Goal: Task Accomplishment & Management: Manage account settings

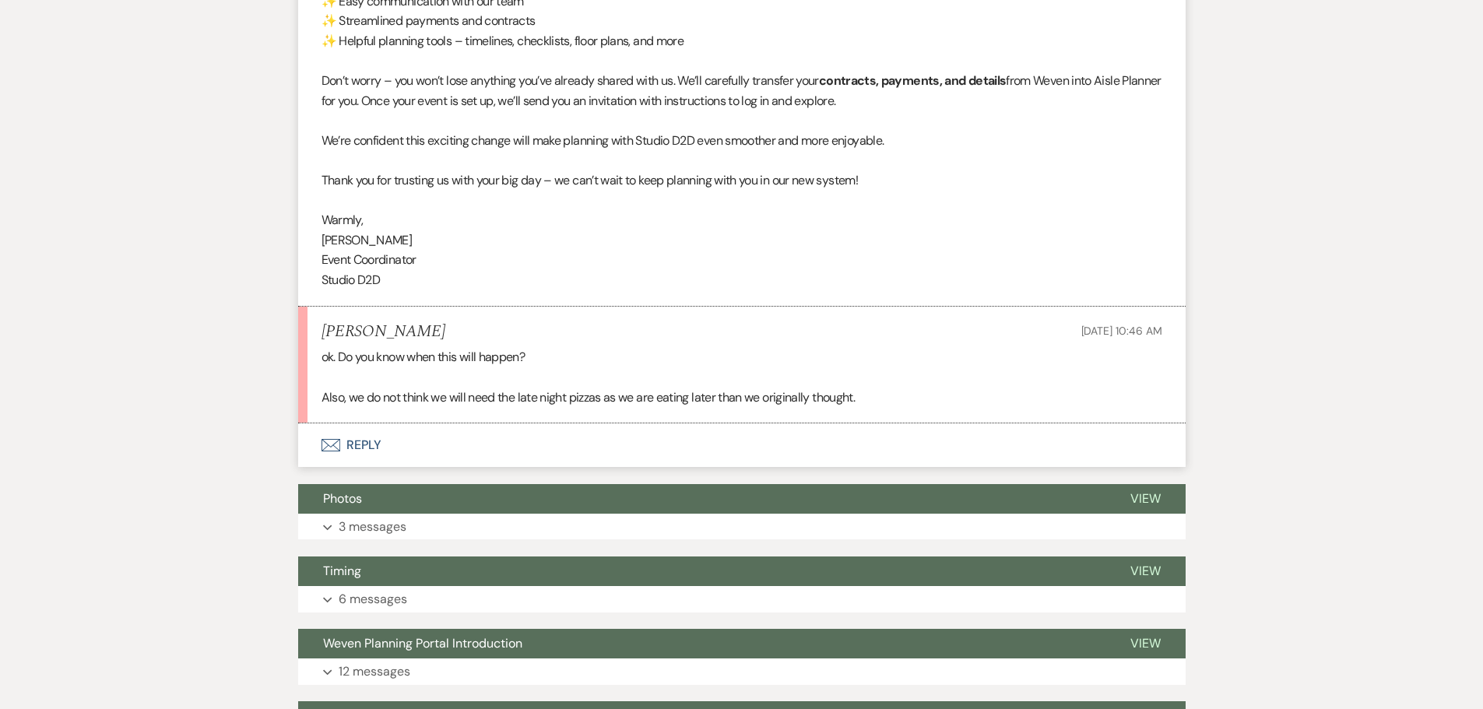
click at [369, 441] on button "Envelope Reply" at bounding box center [741, 445] width 887 height 44
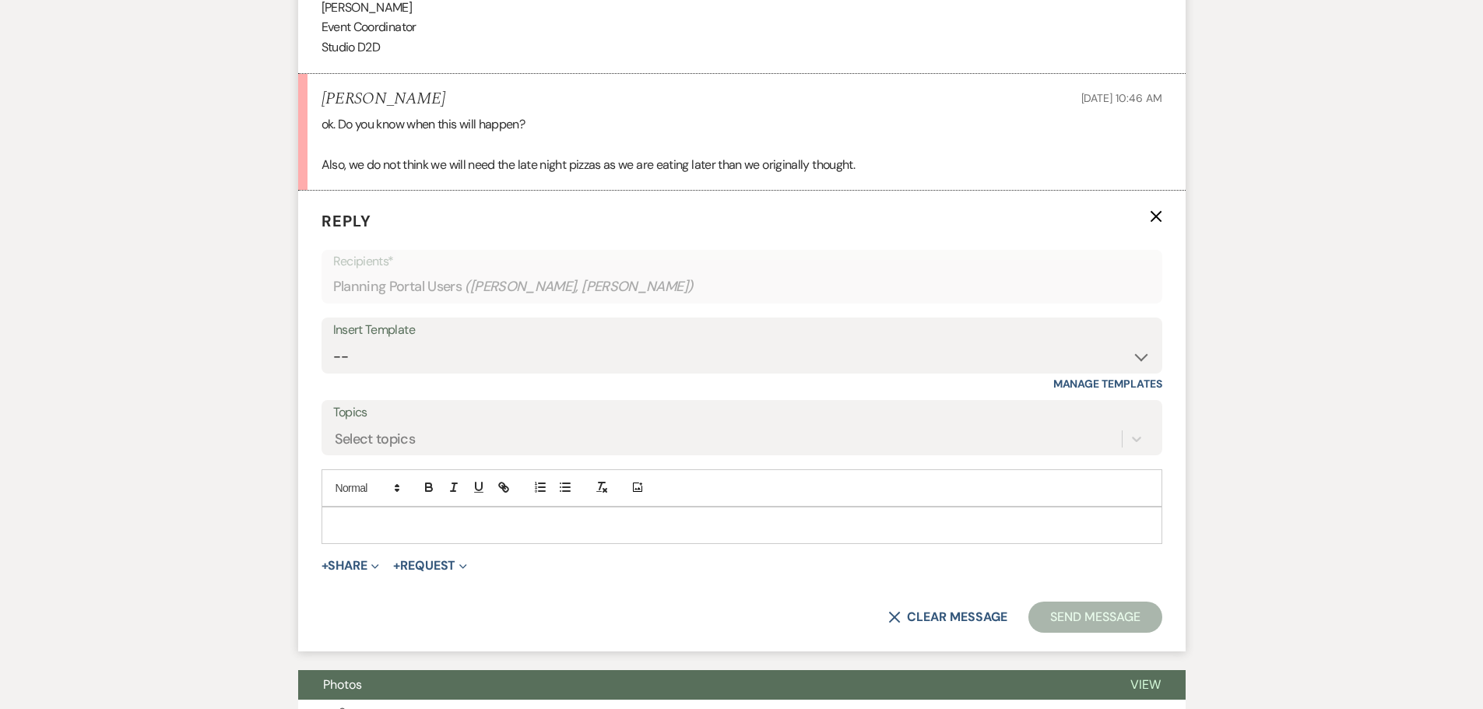
scroll to position [928, 0]
click at [410, 516] on p at bounding box center [742, 524] width 816 height 17
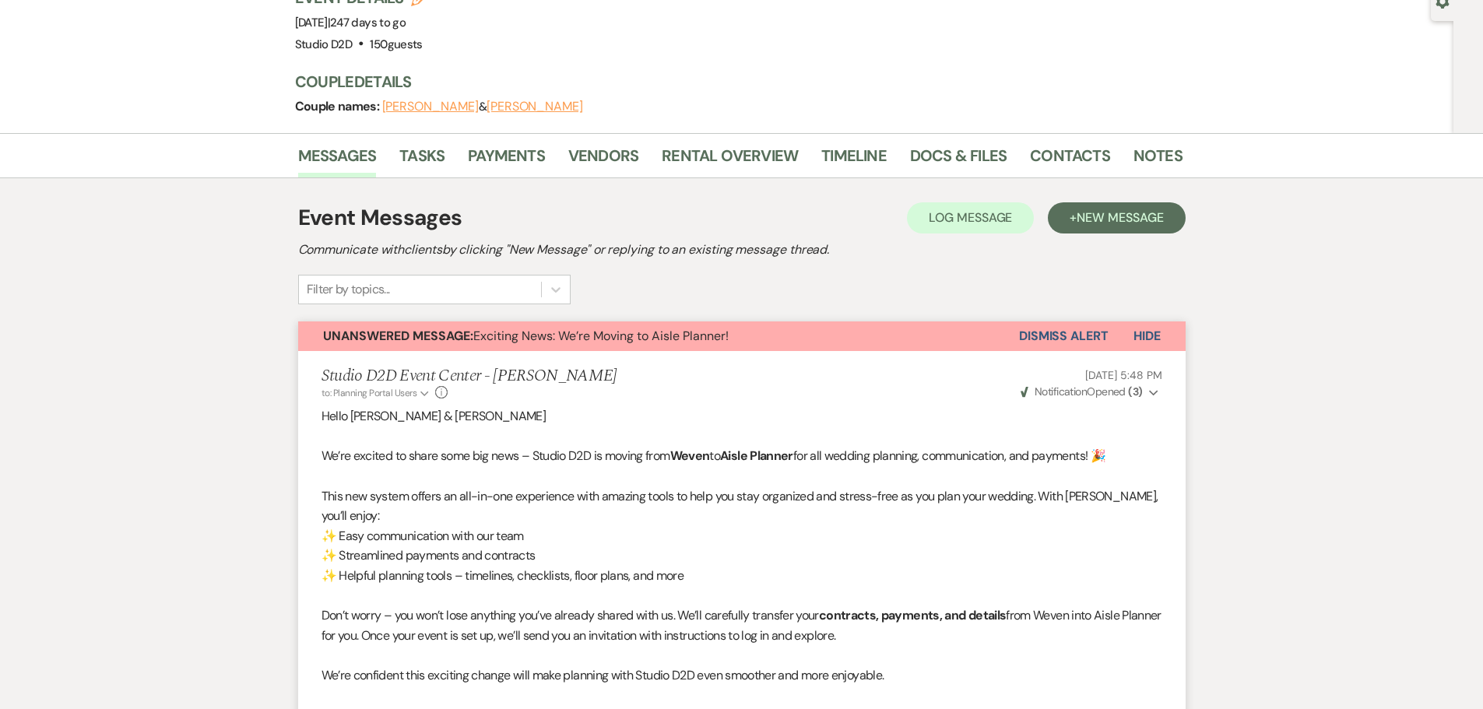
scroll to position [72, 0]
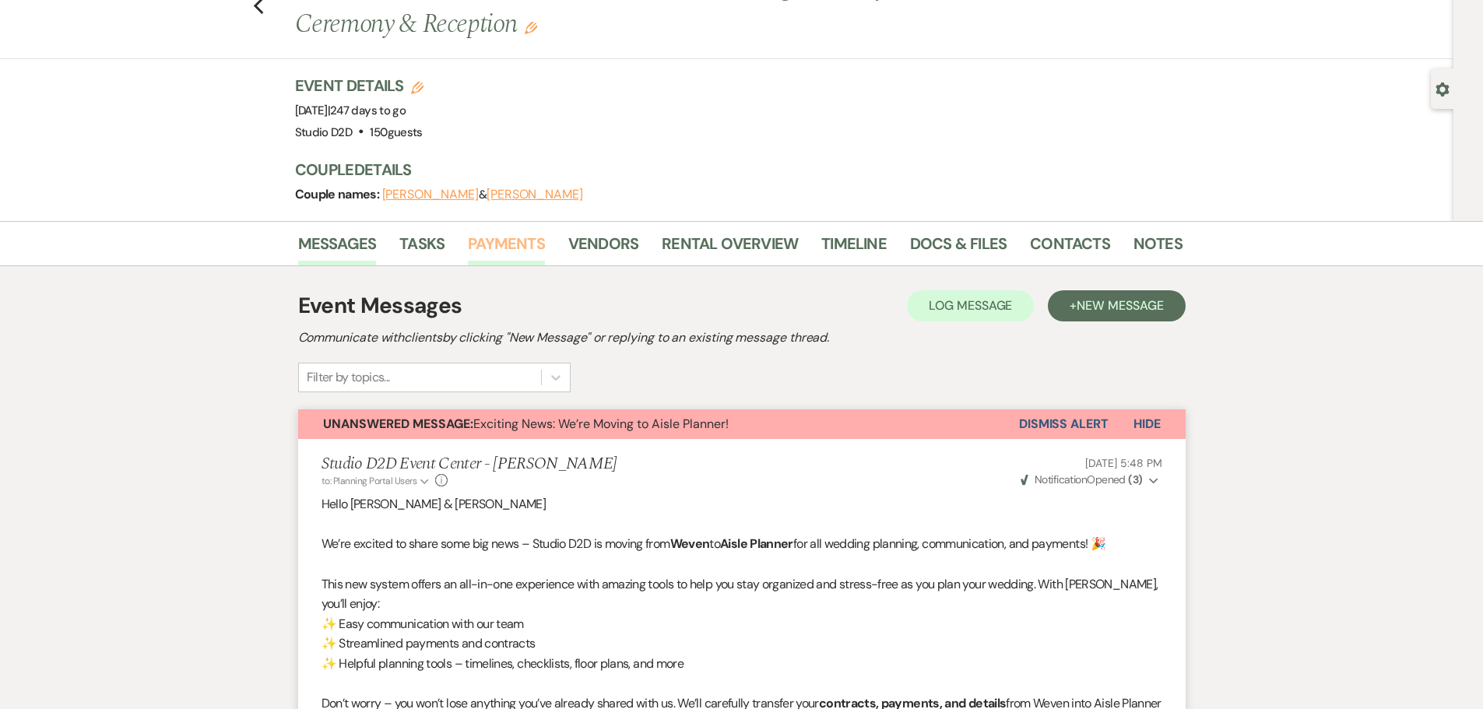
click at [490, 251] on link "Payments" at bounding box center [506, 248] width 77 height 34
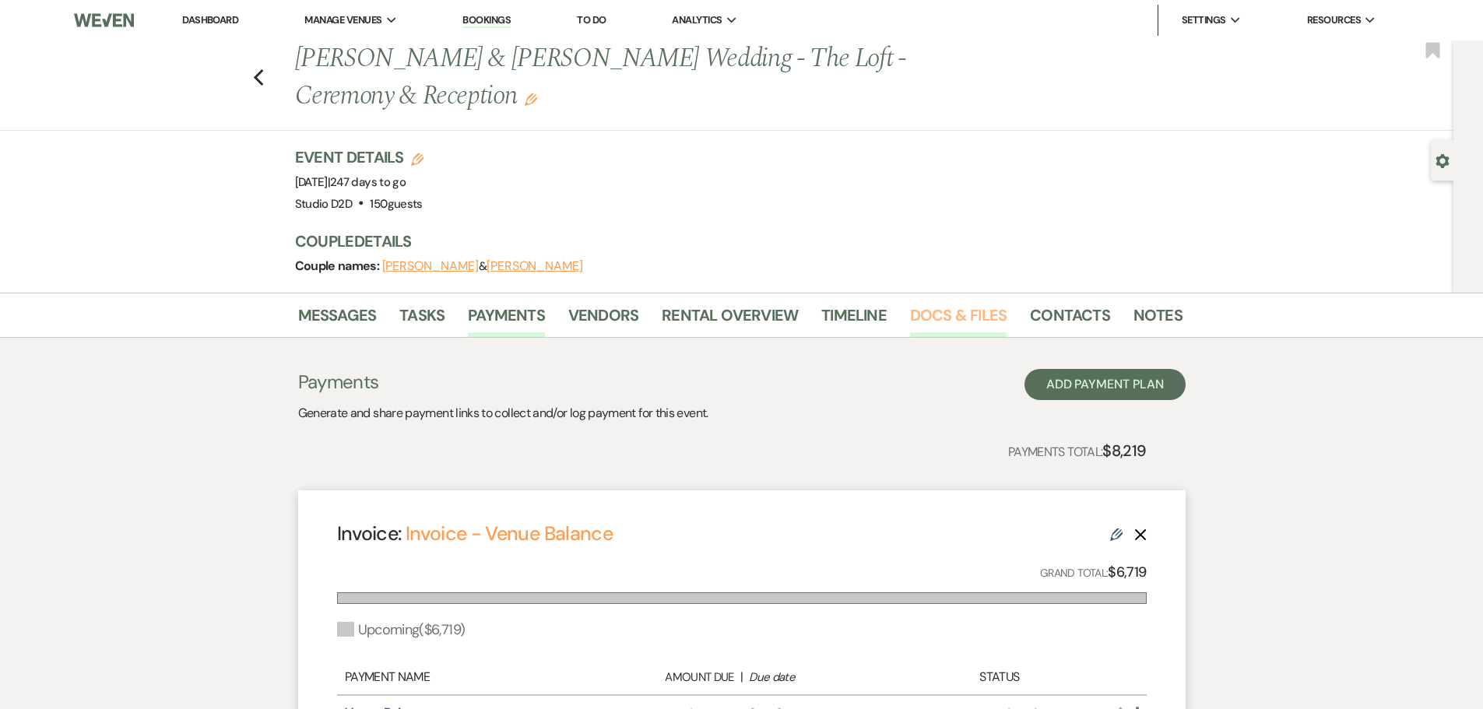
click at [919, 324] on link "Docs & Files" at bounding box center [958, 320] width 97 height 34
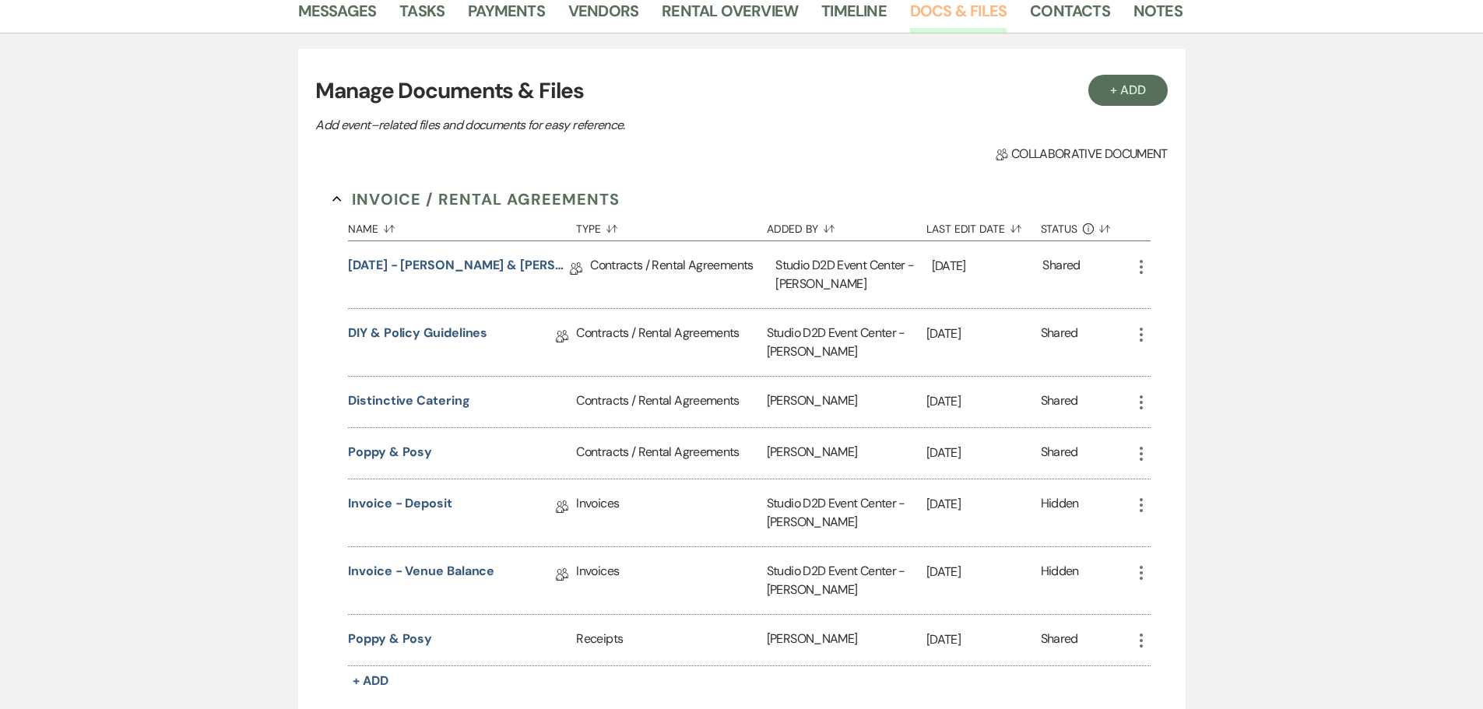
scroll to position [311, 0]
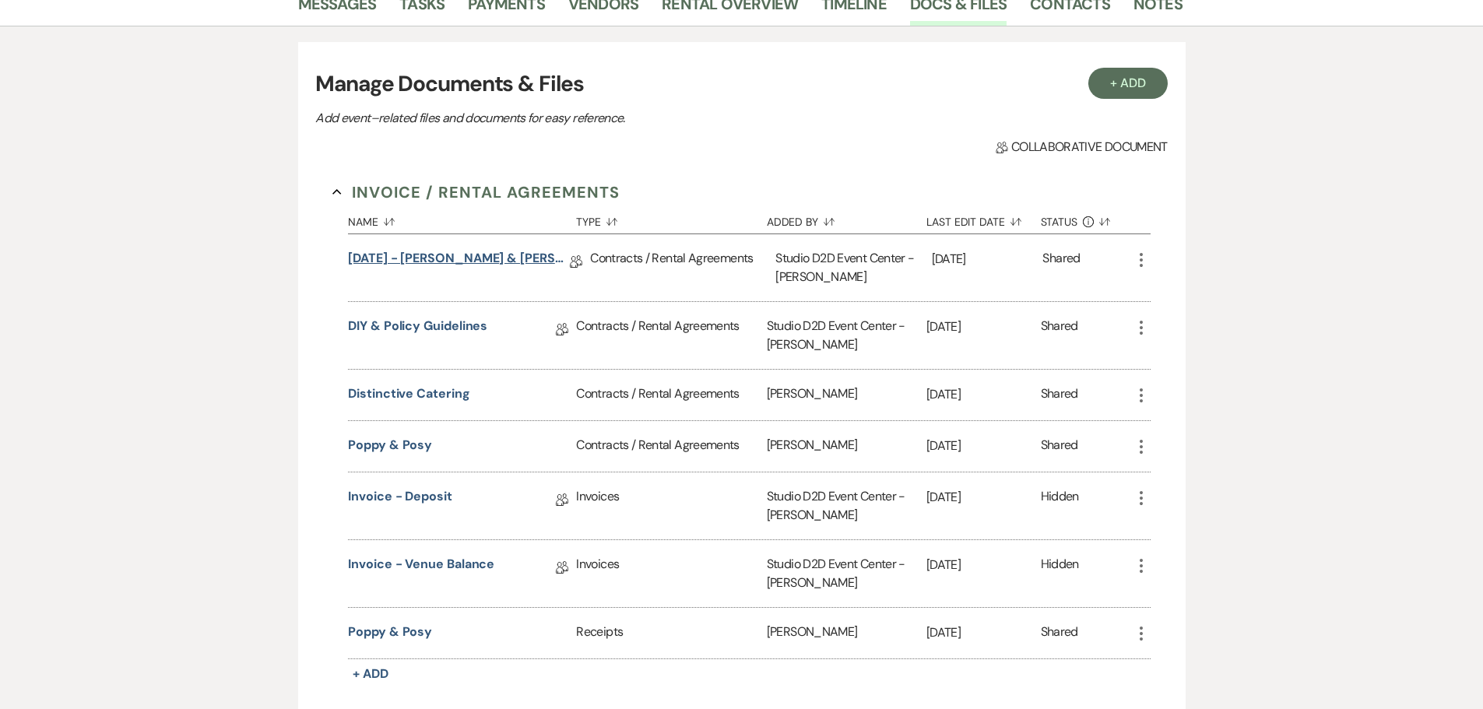
click at [506, 262] on link "05-30-26 - Marsha & Patrick - Wedding Agreement" at bounding box center [459, 261] width 222 height 24
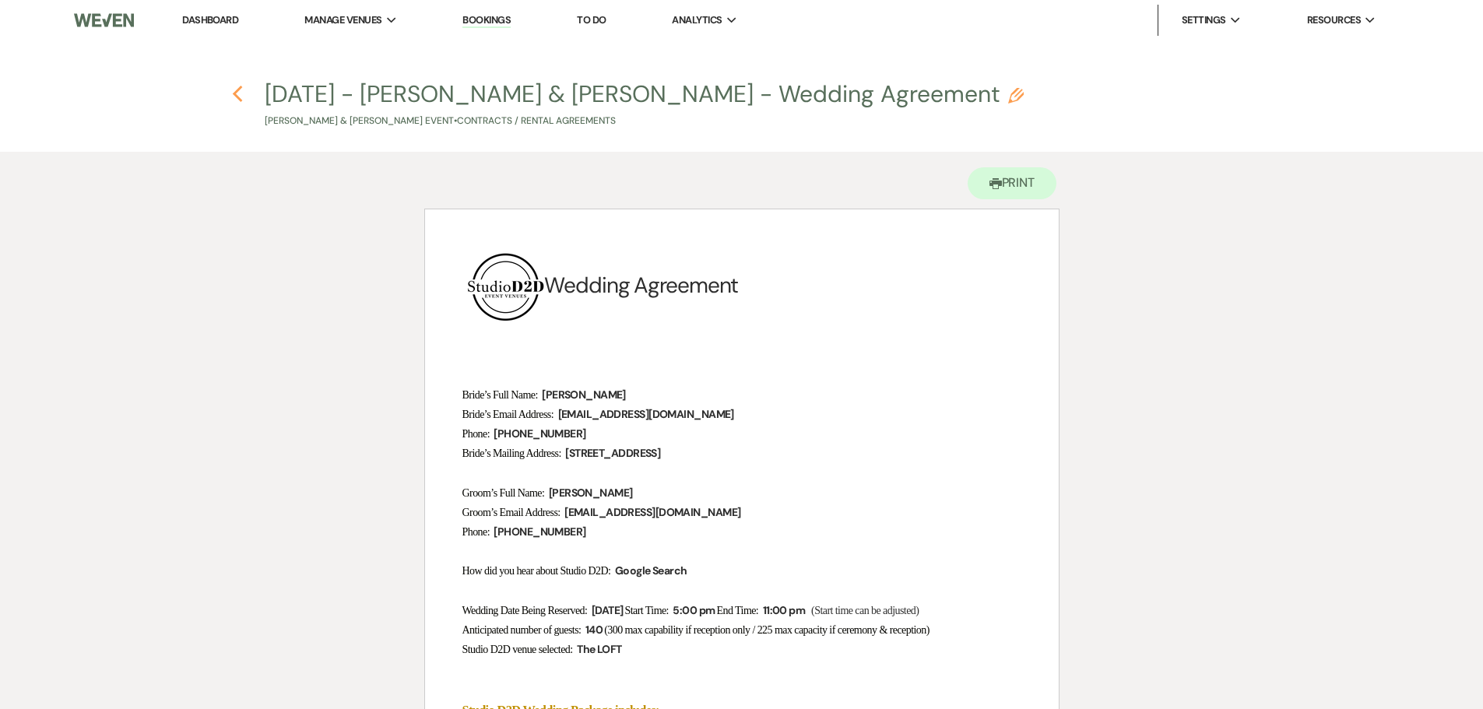
click at [239, 95] on icon "Previous" at bounding box center [238, 94] width 12 height 19
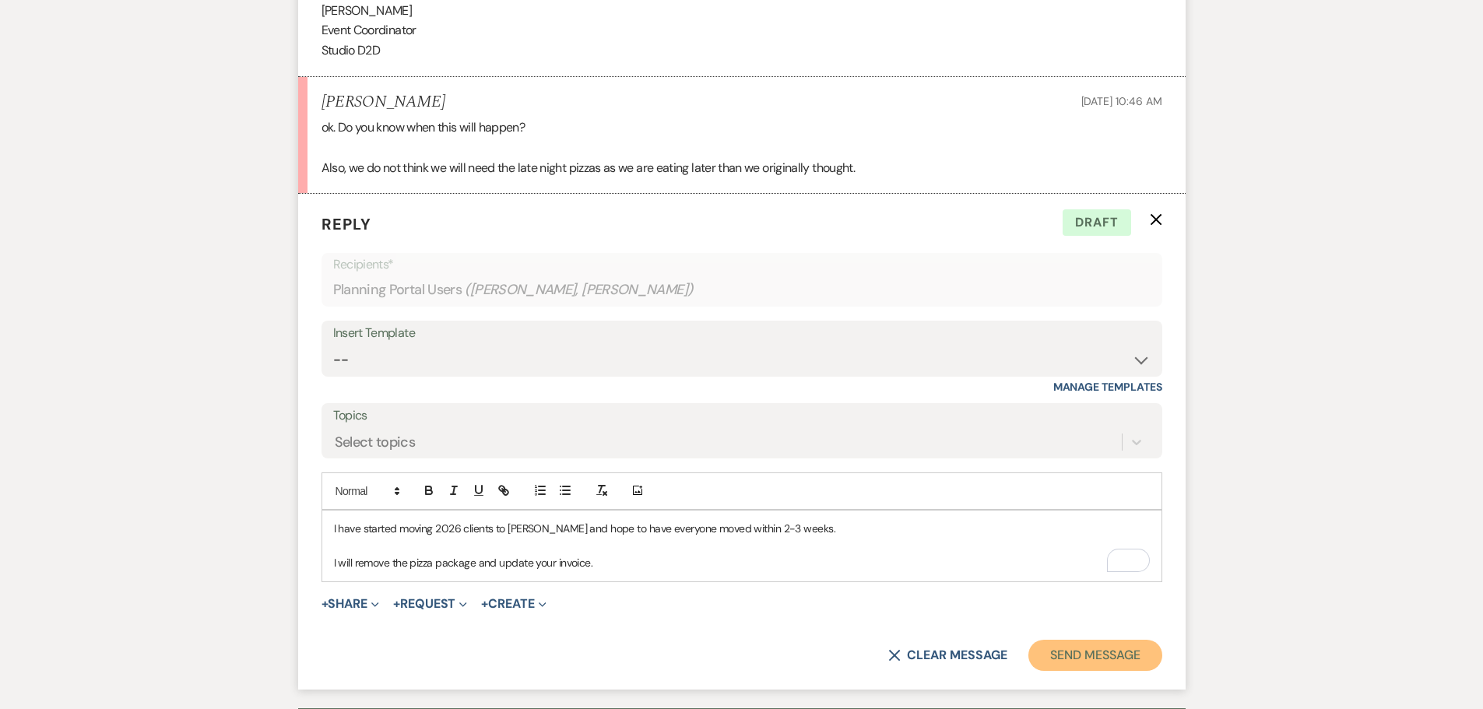
click at [1087, 655] on button "Send Message" at bounding box center [1094, 655] width 133 height 31
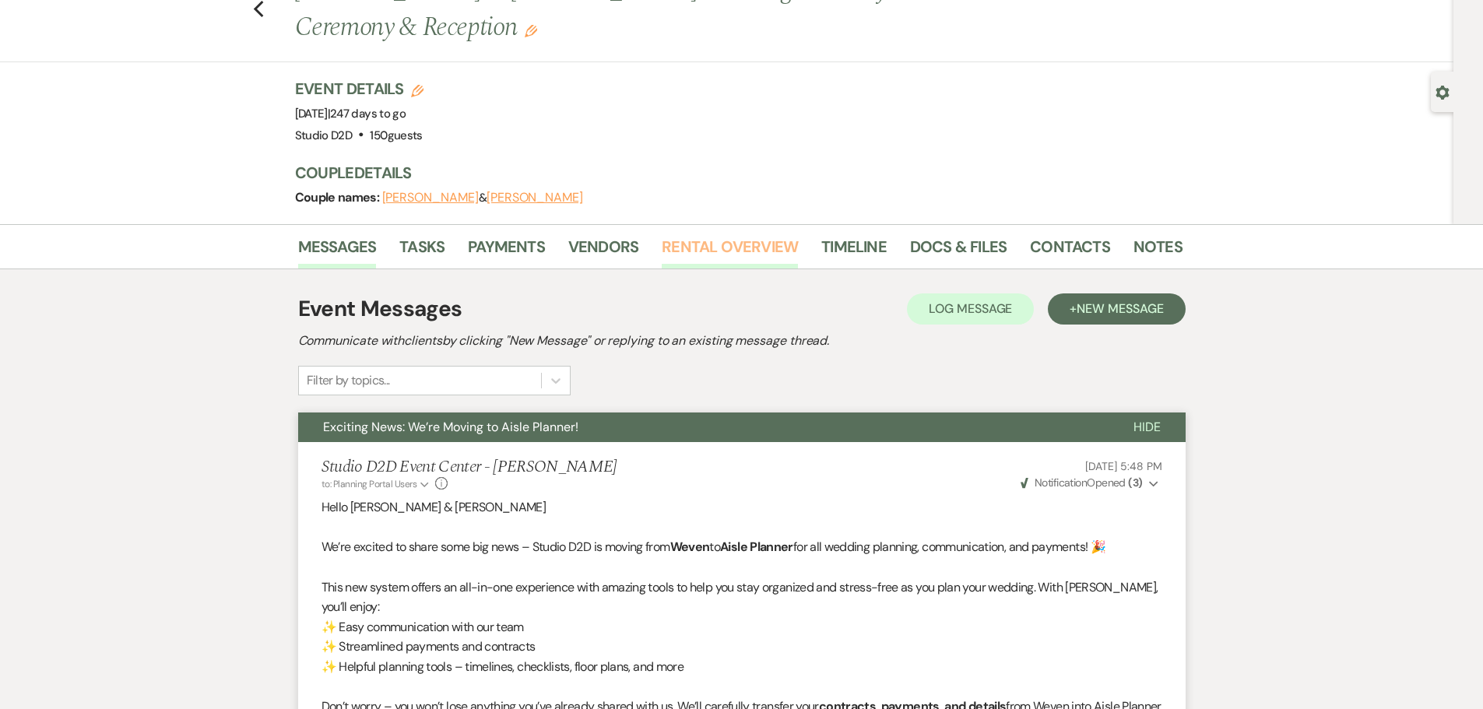
scroll to position [68, 0]
click at [743, 250] on link "Rental Overview" at bounding box center [730, 252] width 136 height 34
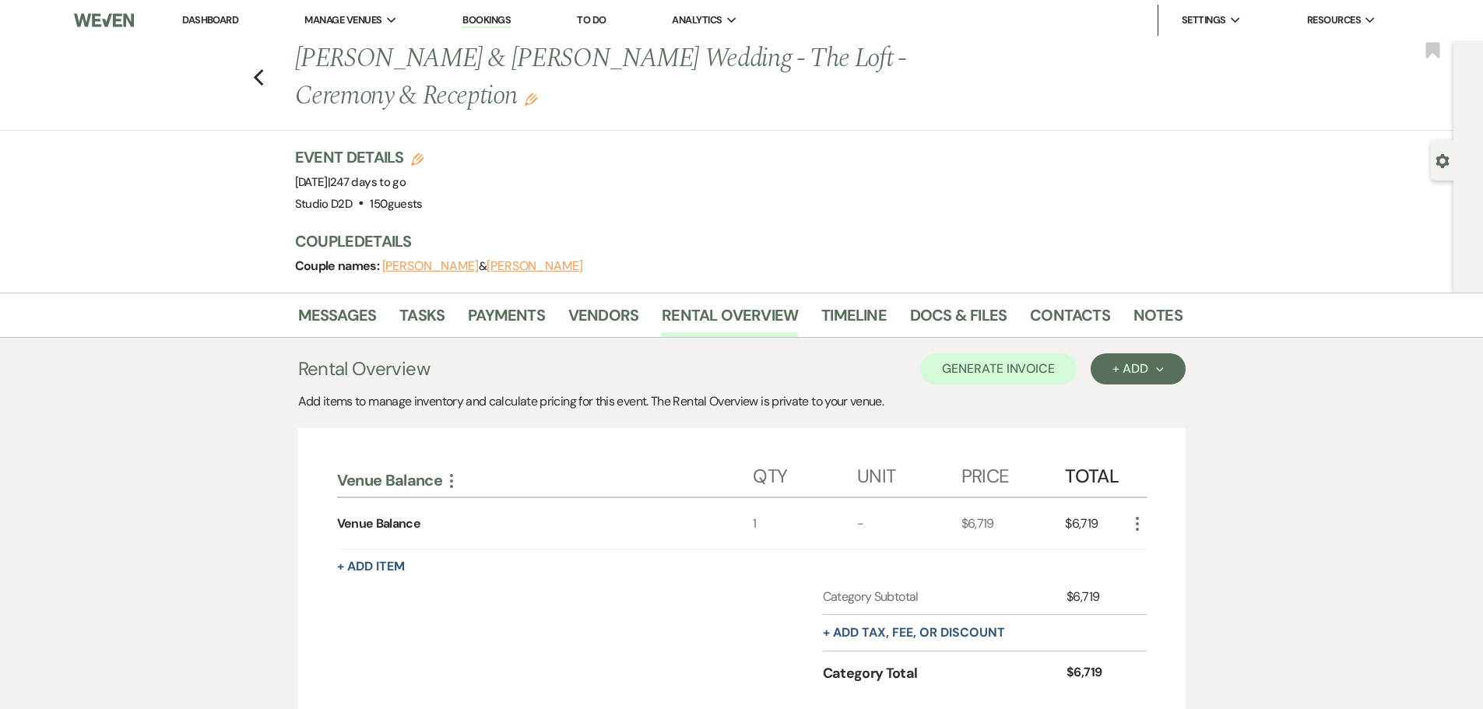
click at [1138, 519] on use "button" at bounding box center [1137, 524] width 3 height 14
click at [1156, 553] on button "Pencil Edit" at bounding box center [1168, 554] width 81 height 25
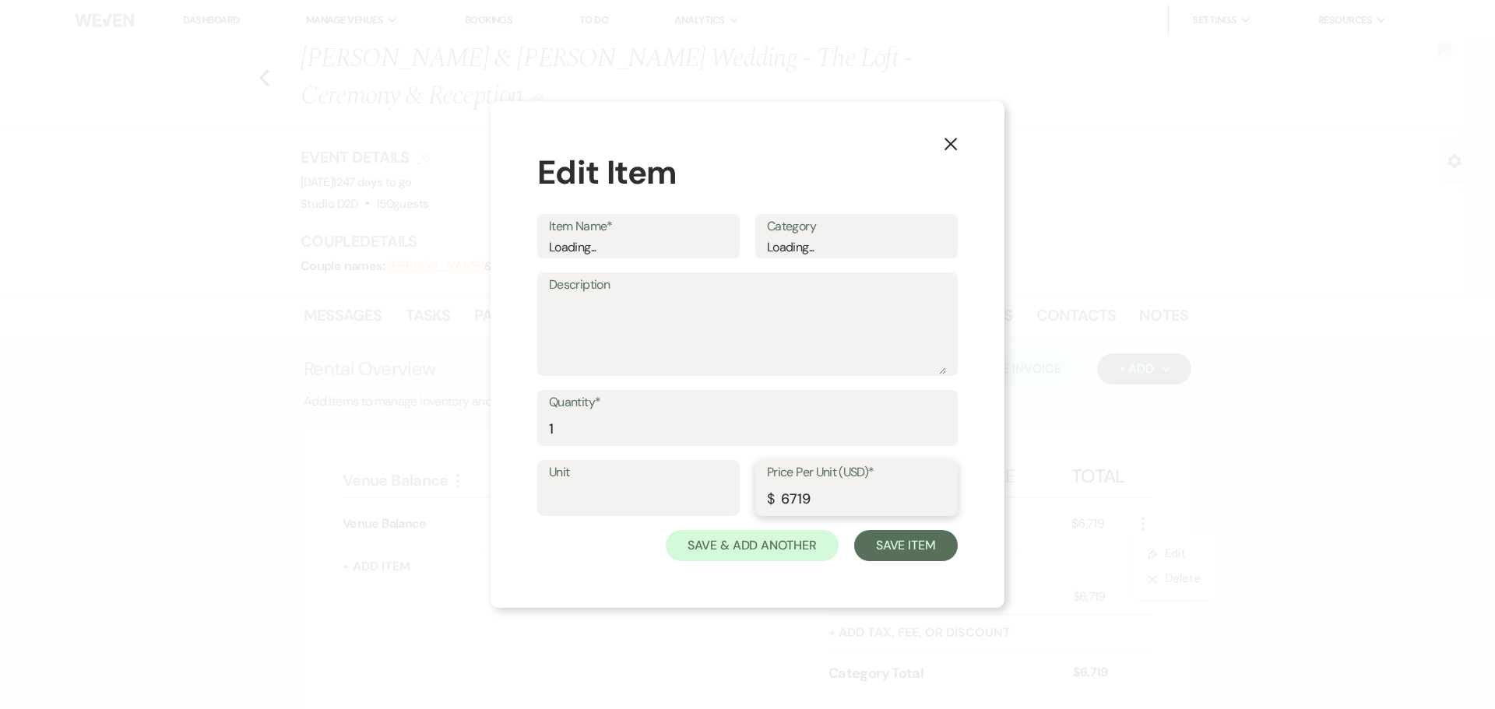
drag, startPoint x: 814, startPoint y: 501, endPoint x: 789, endPoint y: 501, distance: 25.7
click at [789, 501] on input "6719" at bounding box center [856, 499] width 179 height 30
type input "6344.00"
click at [740, 315] on textarea "Description" at bounding box center [747, 336] width 397 height 78
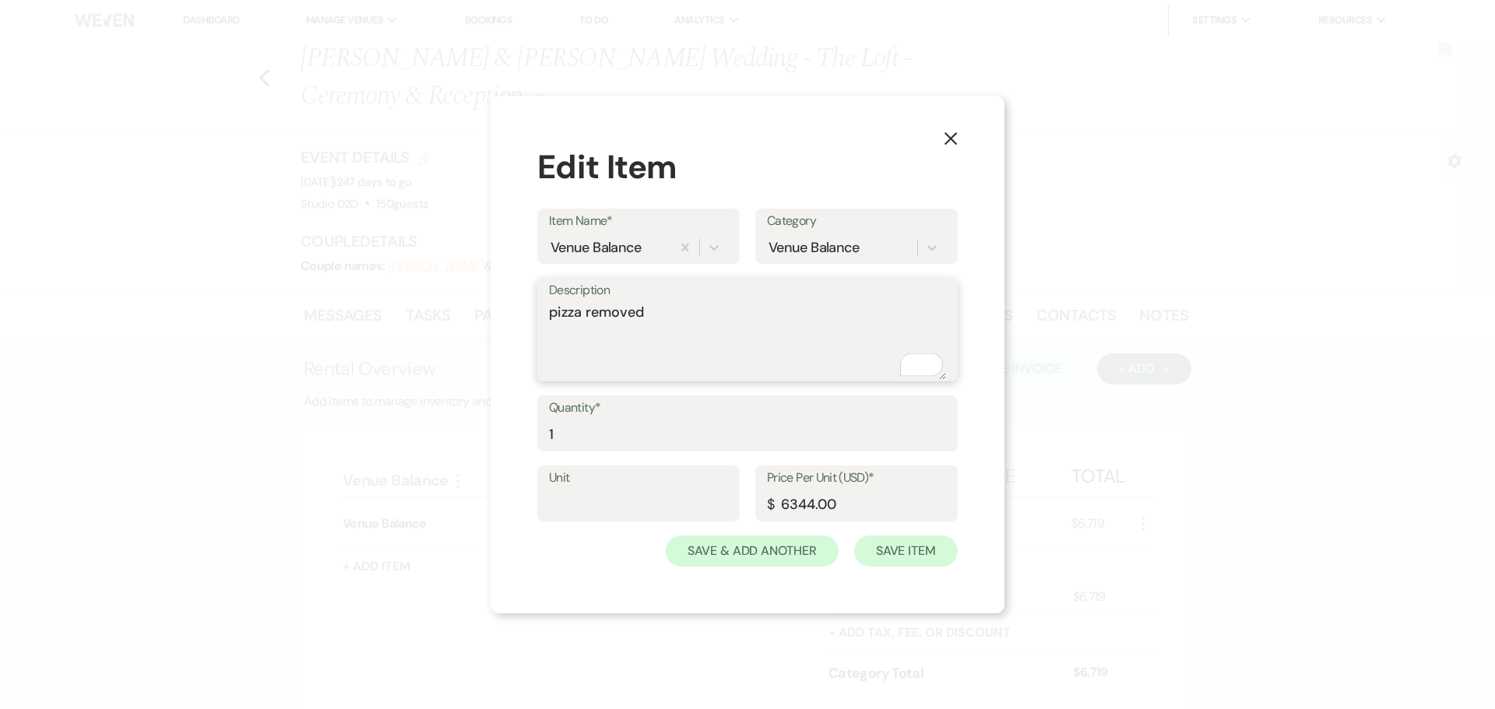
type textarea "pizza removed"
click at [905, 553] on button "Save Item" at bounding box center [906, 551] width 104 height 31
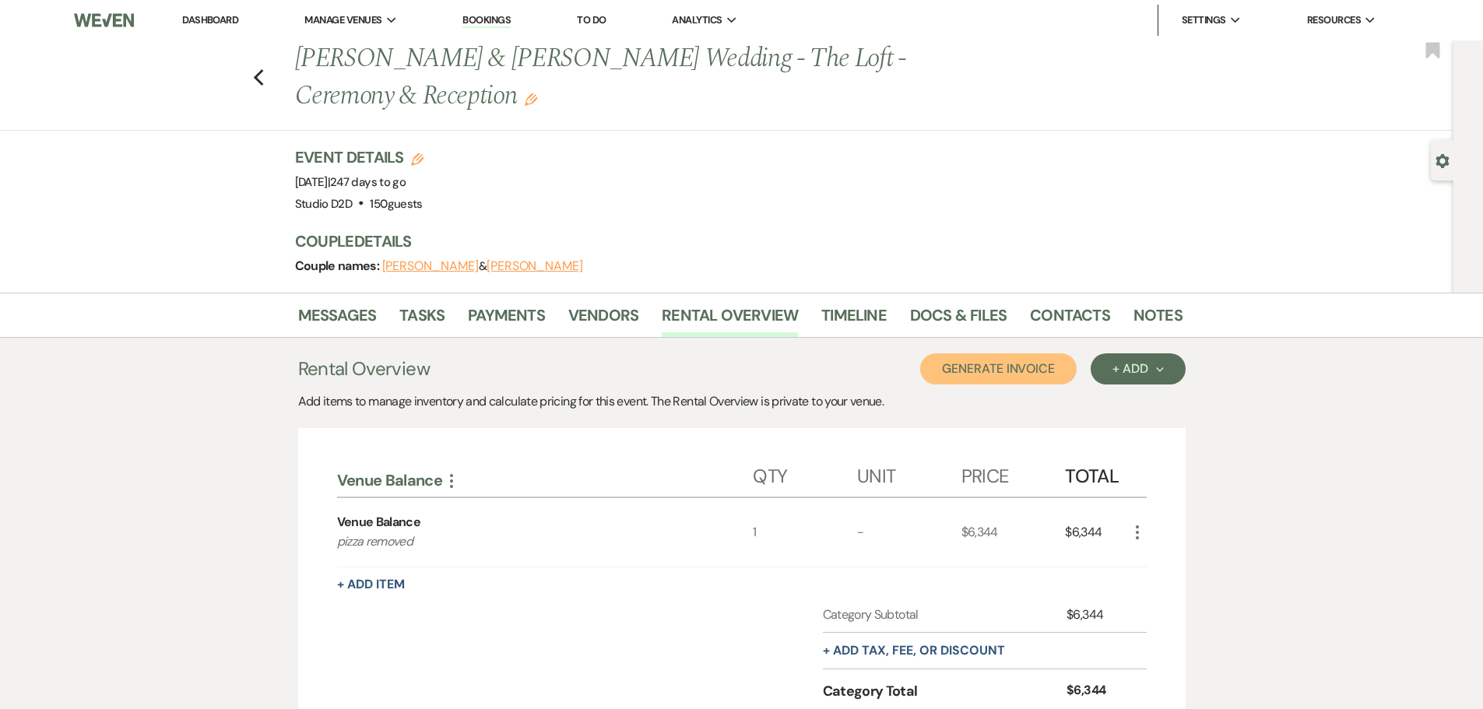
click at [1043, 367] on button "Generate Invoice" at bounding box center [998, 368] width 156 height 31
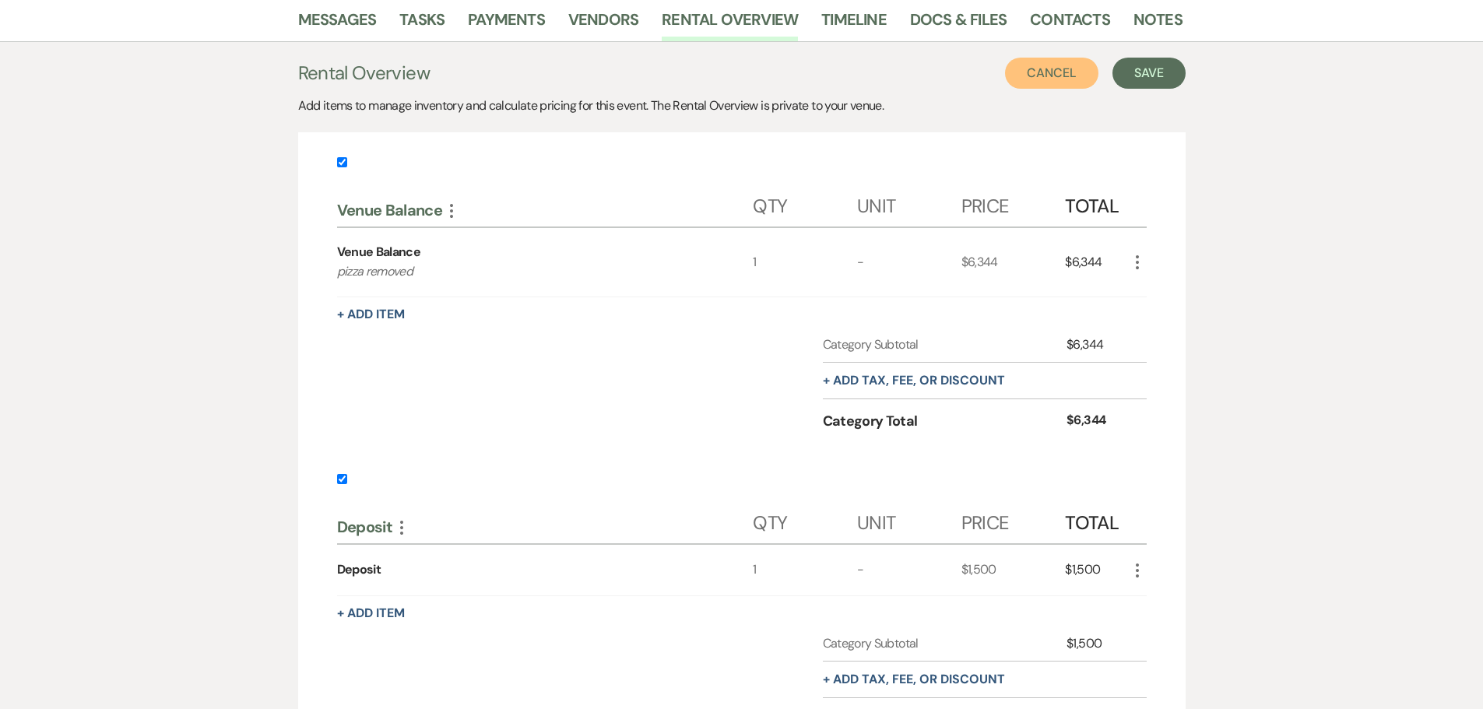
scroll to position [389, 0]
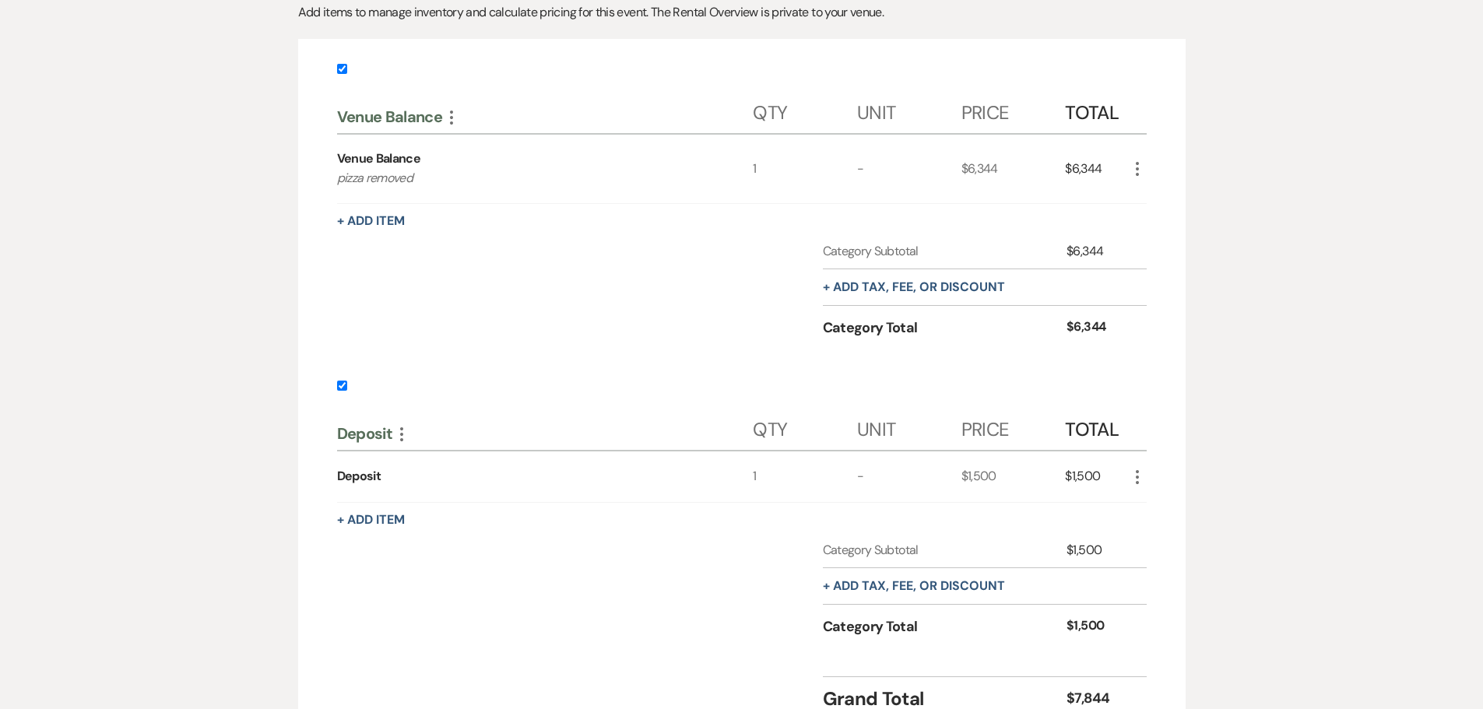
click at [346, 388] on input "checkbox" at bounding box center [342, 386] width 10 height 10
checkbox input "false"
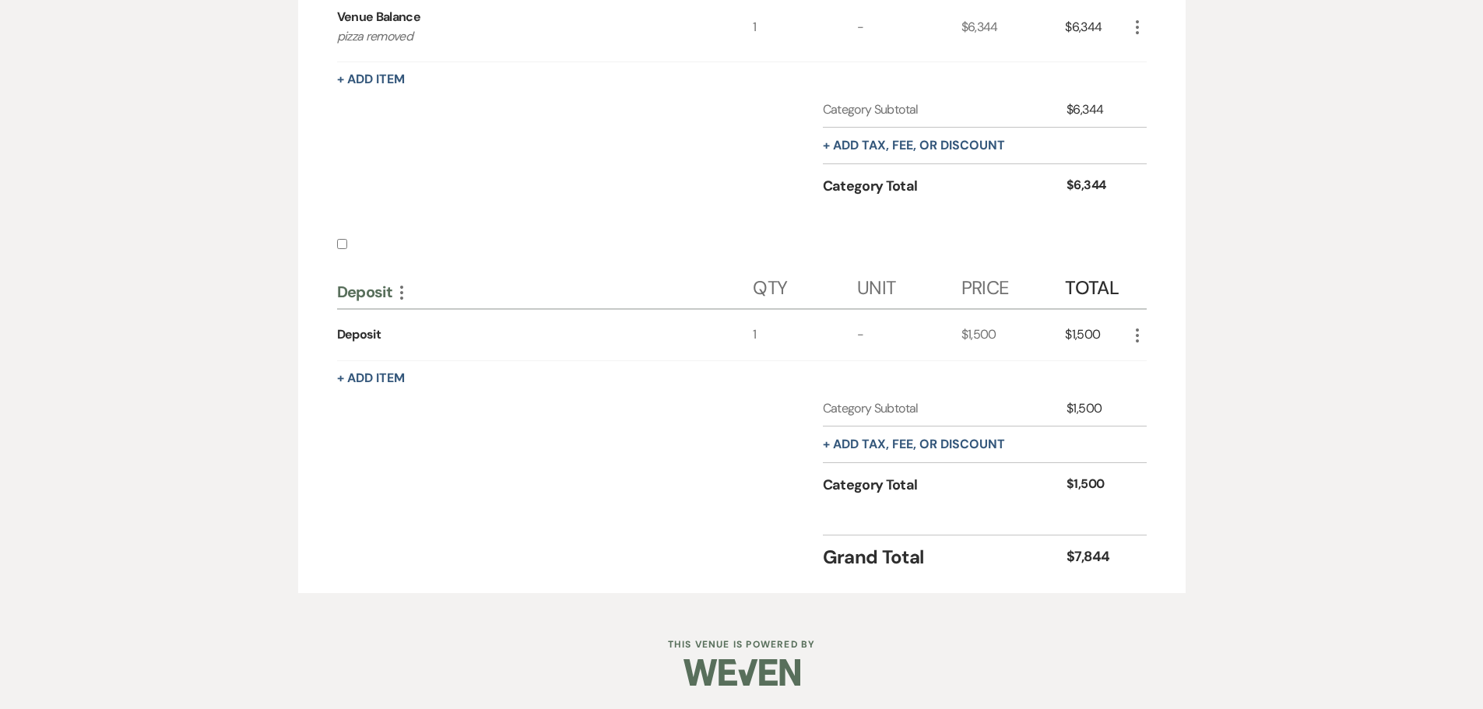
scroll to position [0, 0]
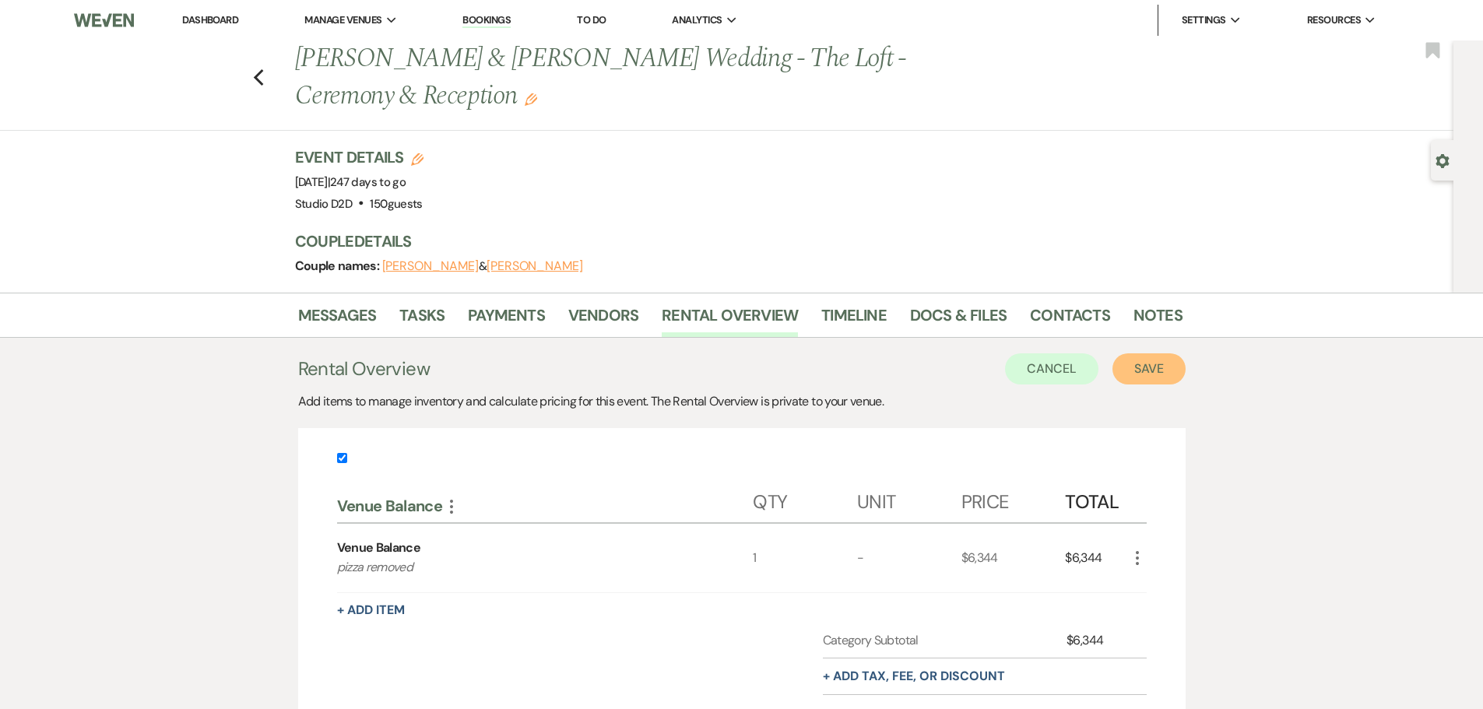
click at [1139, 372] on button "Save" at bounding box center [1148, 368] width 73 height 31
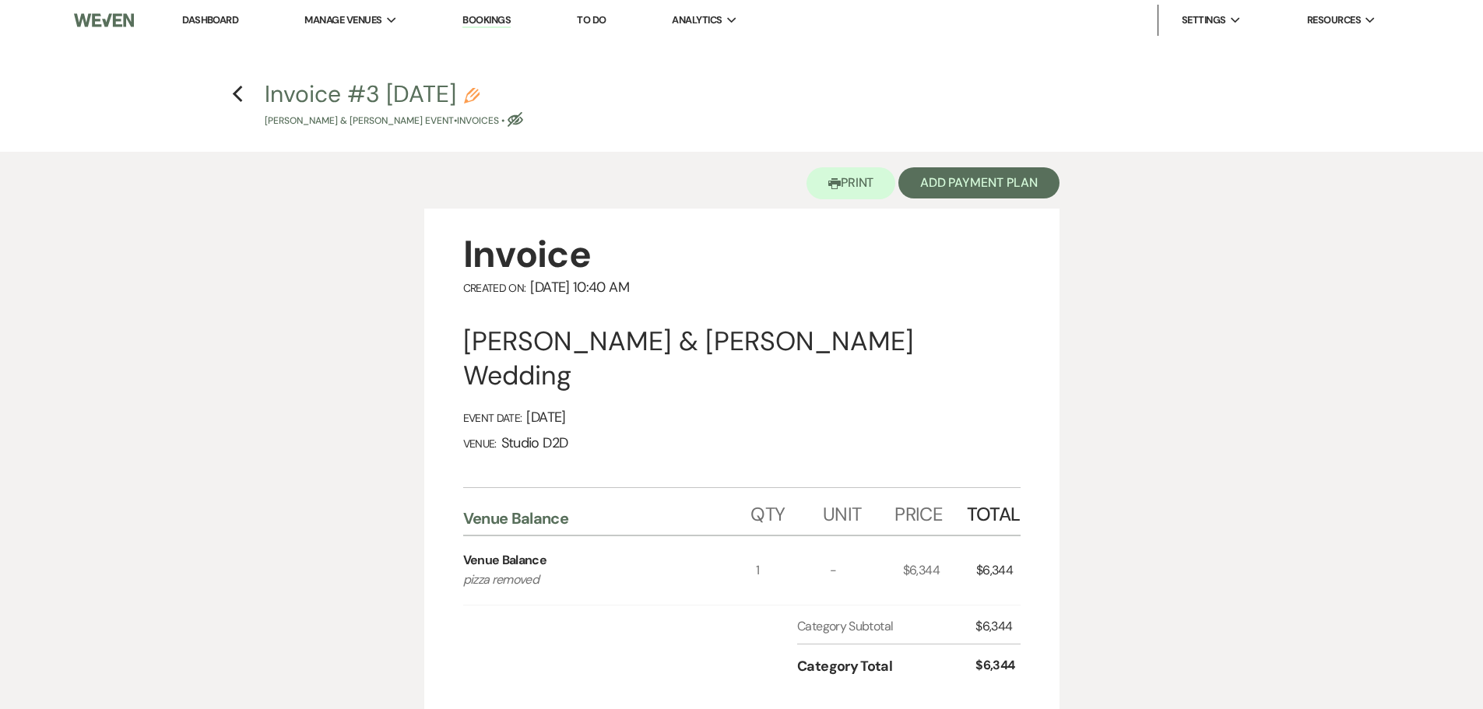
click at [480, 96] on use "button" at bounding box center [472, 96] width 16 height 16
select select "22"
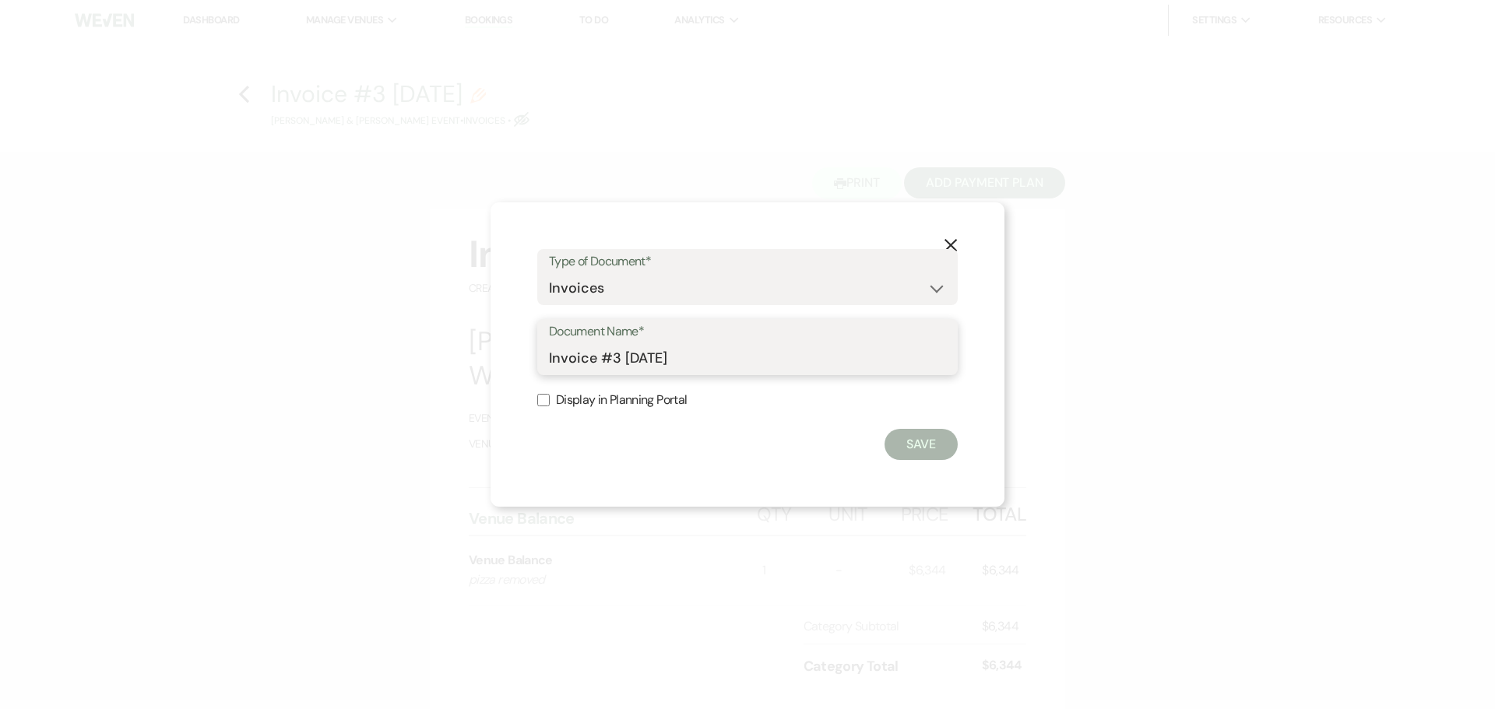
drag, startPoint x: 702, startPoint y: 357, endPoint x: 603, endPoint y: 362, distance: 99.0
click at [603, 362] on input "Invoice #3 [DATE]" at bounding box center [747, 358] width 397 height 30
type input "Invoice New Venue Balance"
click at [915, 458] on button "Save" at bounding box center [920, 444] width 73 height 31
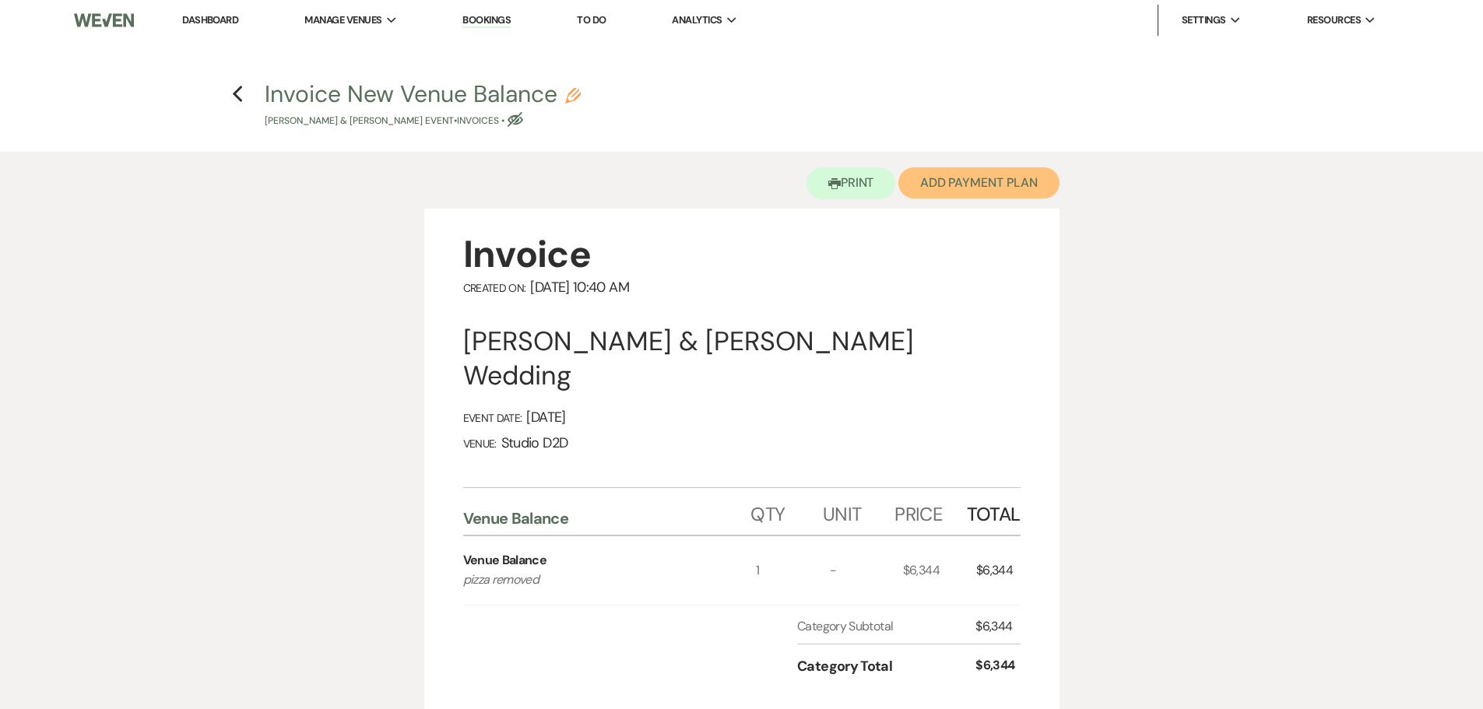
click at [949, 187] on button "Add Payment Plan" at bounding box center [978, 182] width 161 height 31
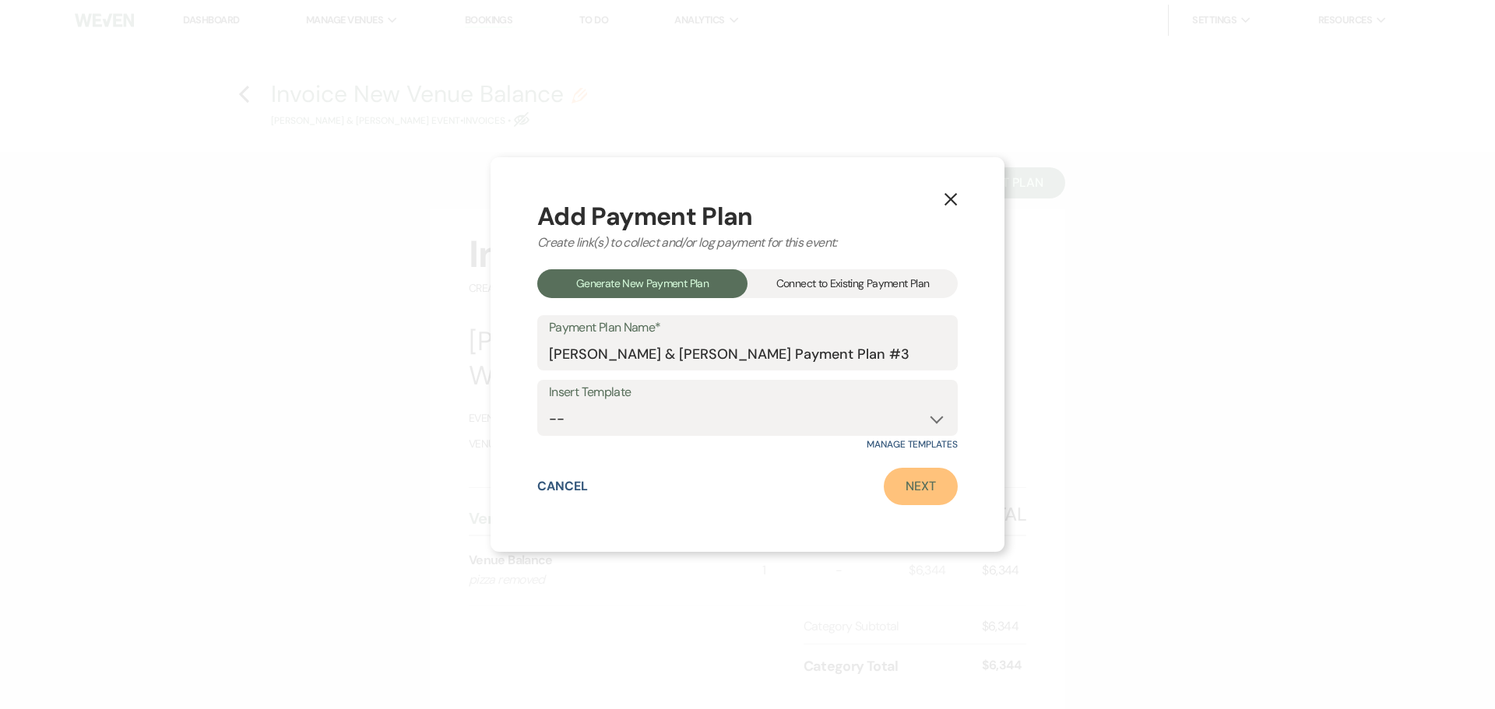
click at [909, 477] on link "Next" at bounding box center [921, 486] width 74 height 37
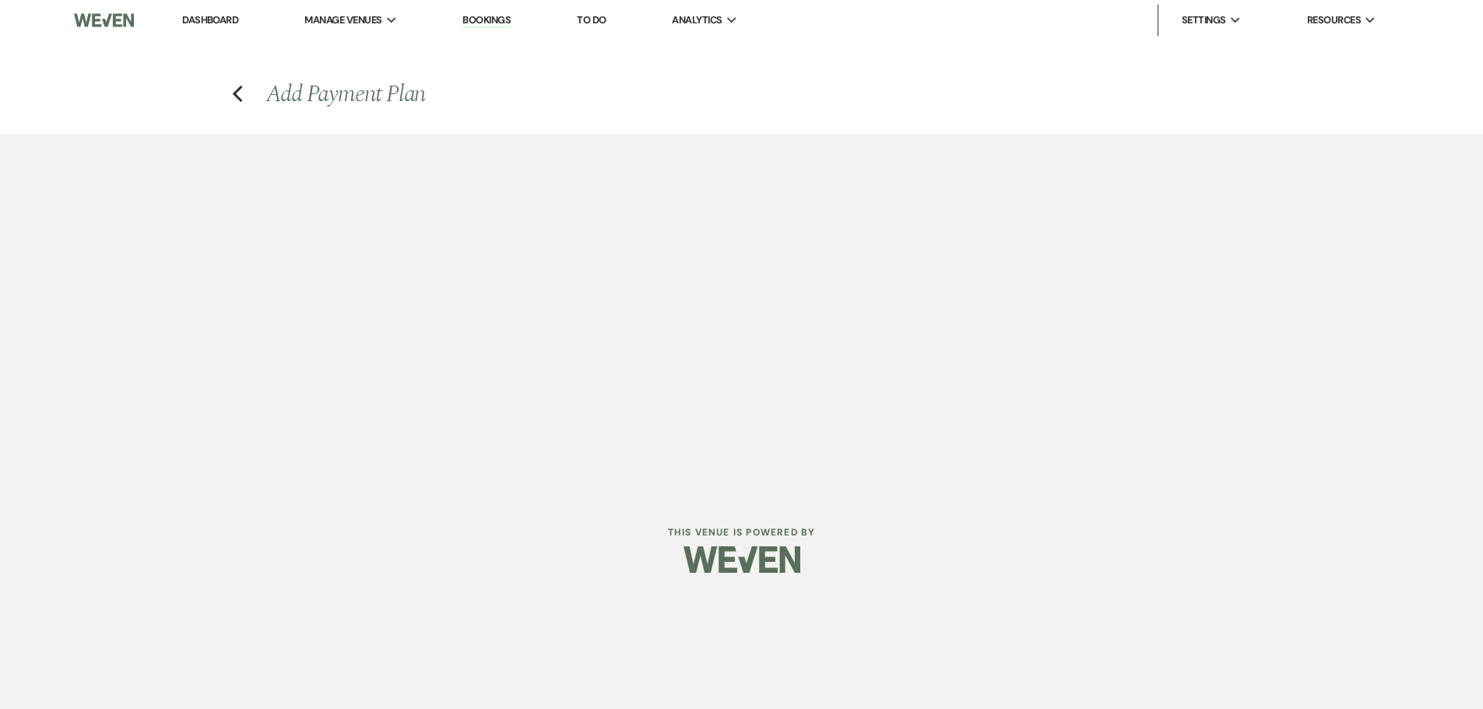
select select "29048"
select select "2"
select select "percentage"
select select "true"
select select "client"
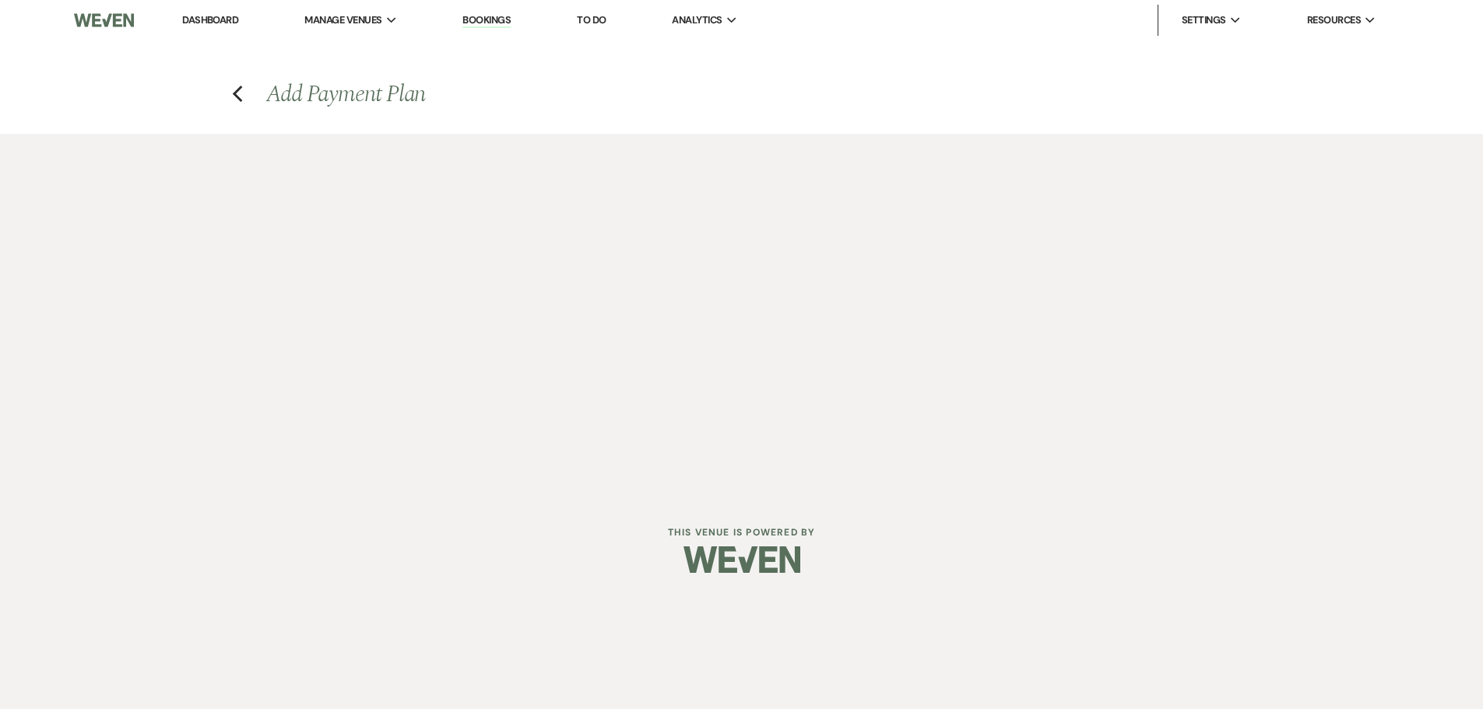
select select "weeks"
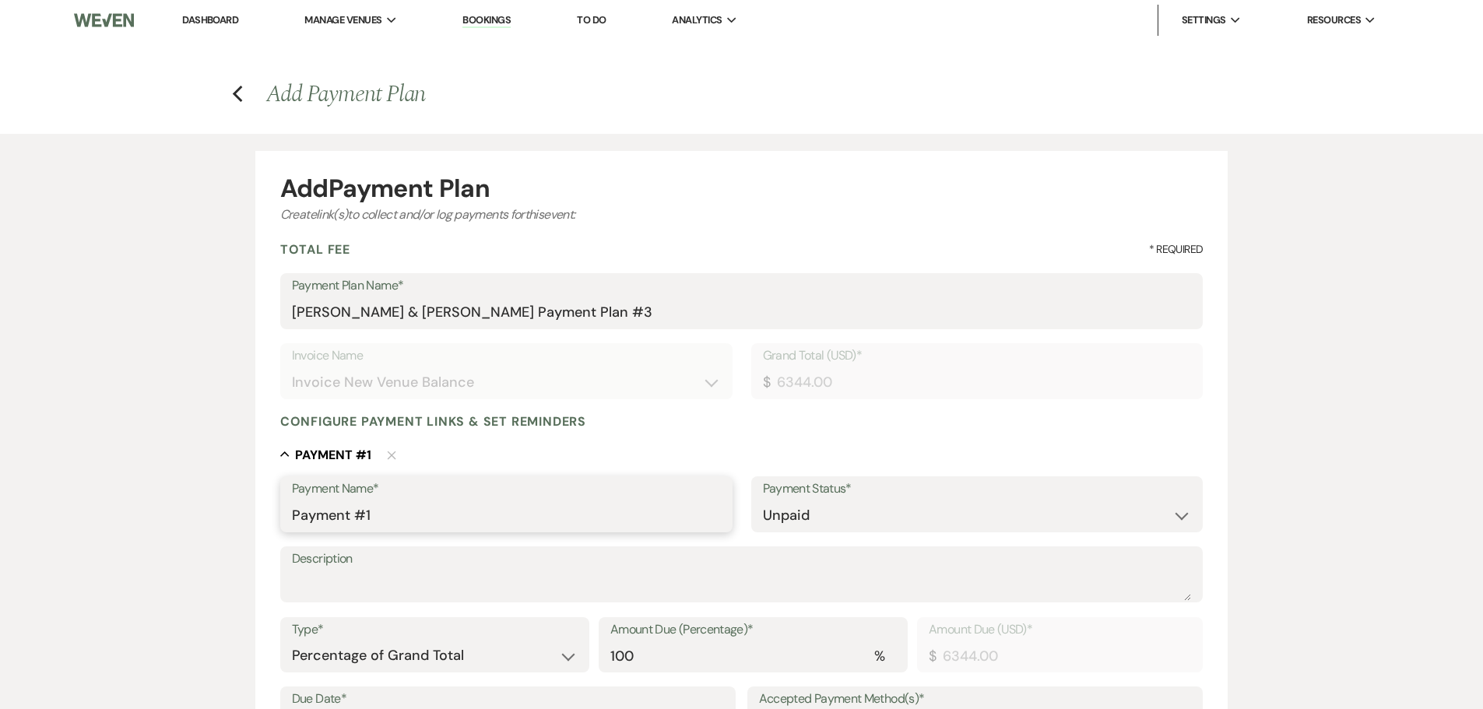
drag, startPoint x: 413, startPoint y: 514, endPoint x: 291, endPoint y: 518, distance: 121.5
click at [292, 518] on input "Payment #1" at bounding box center [506, 516] width 429 height 30
type input "Venue Balance"
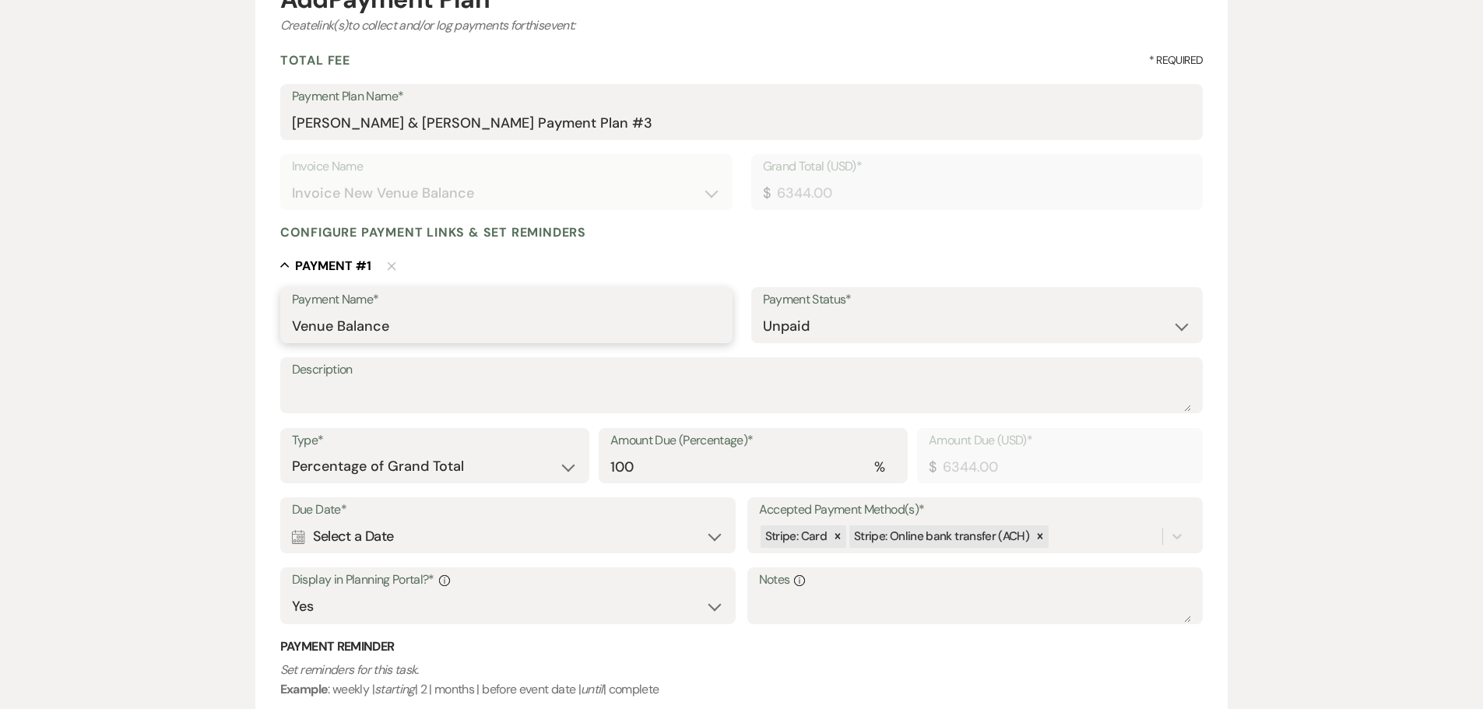
scroll to position [234, 0]
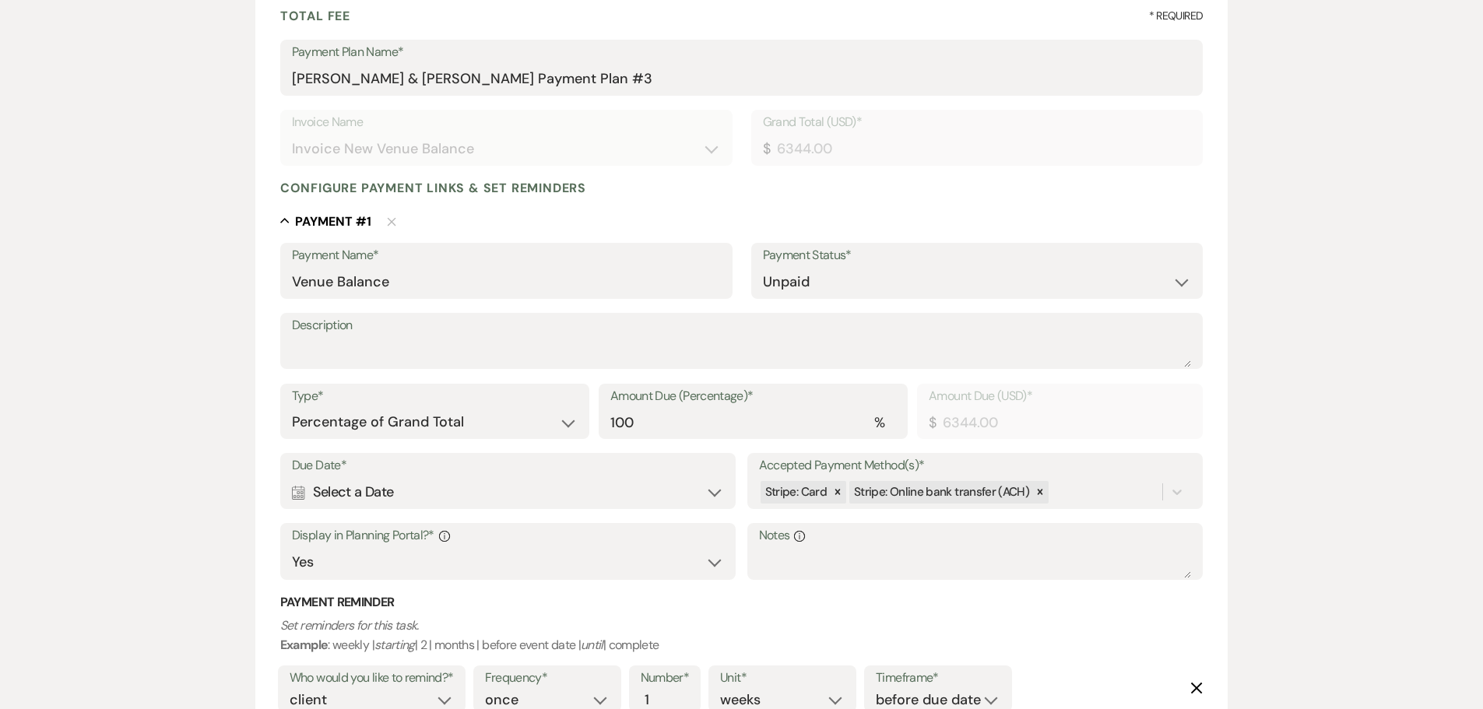
click at [423, 500] on div "Calendar Select a Date Expand" at bounding box center [508, 492] width 433 height 30
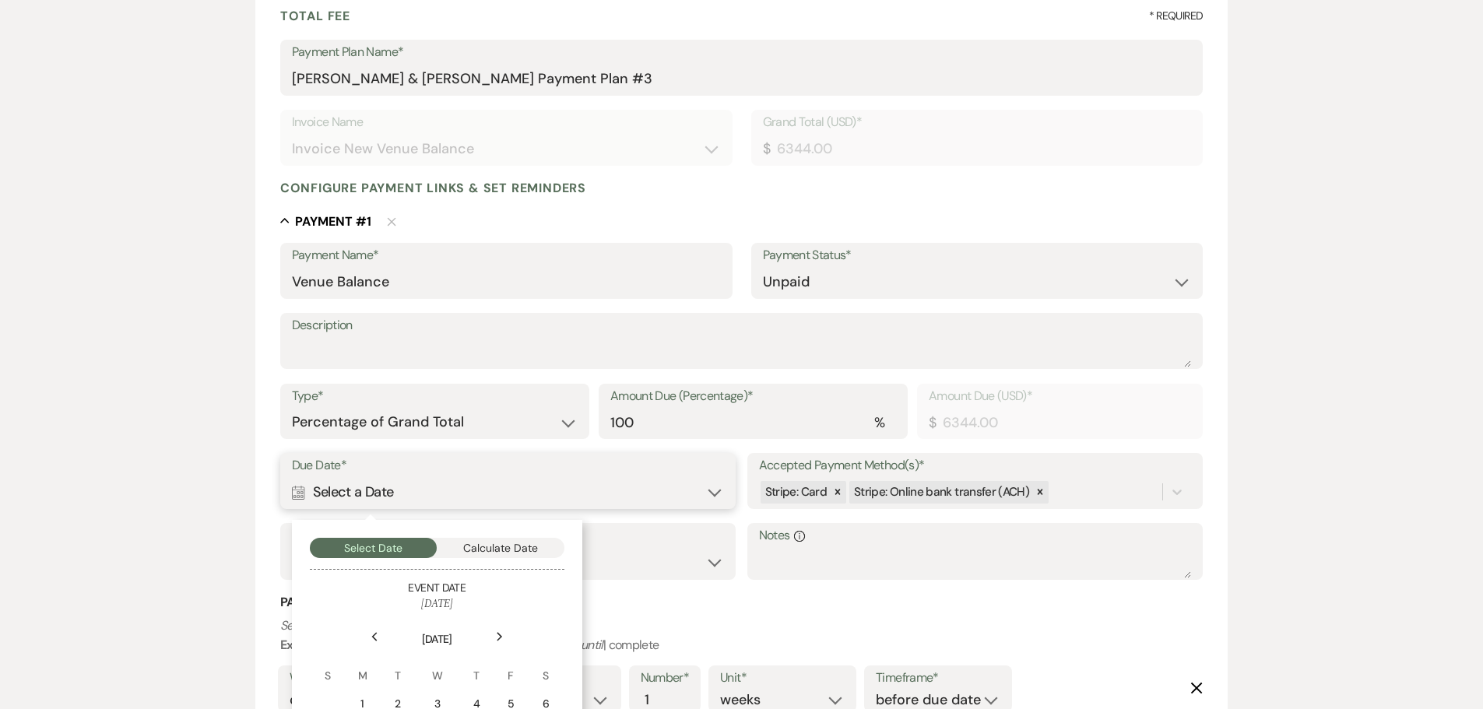
click at [472, 550] on button "Calculate Date" at bounding box center [501, 548] width 128 height 20
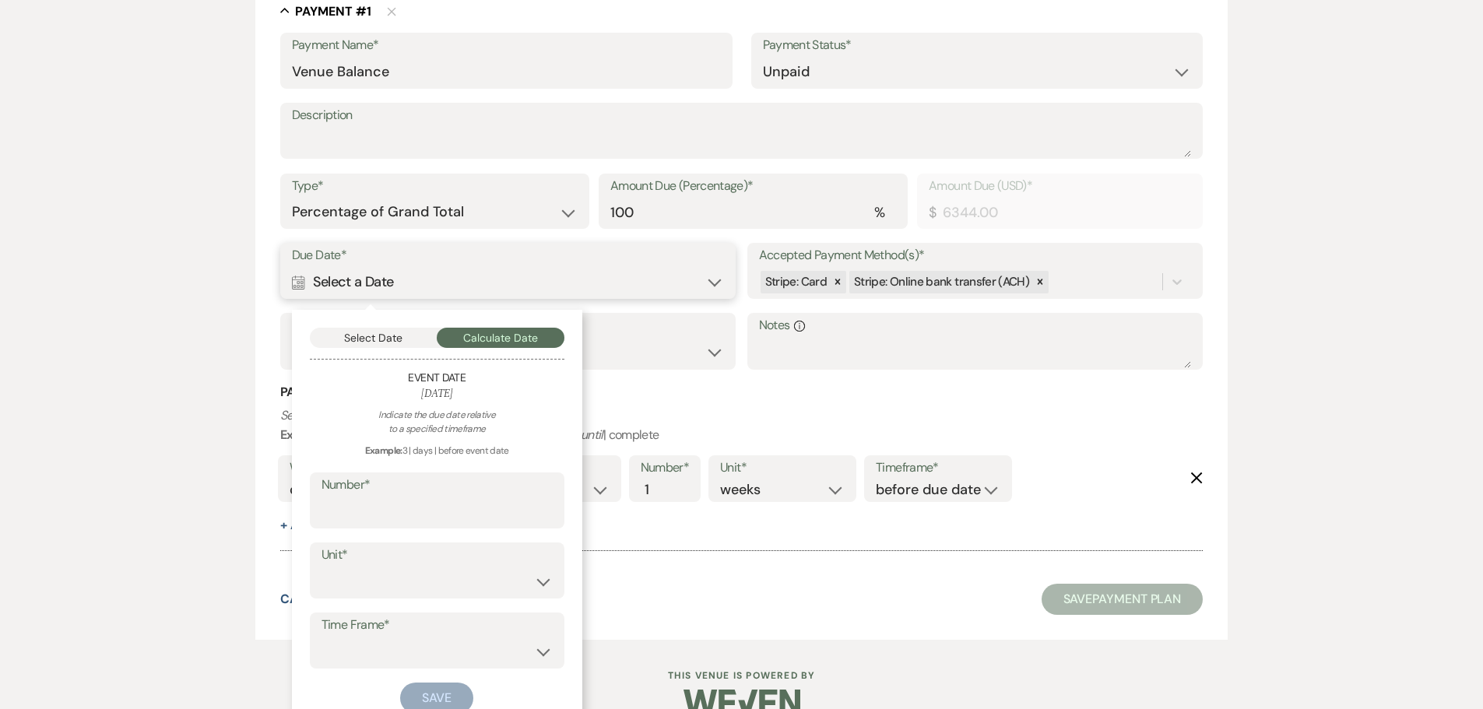
scroll to position [474, 0]
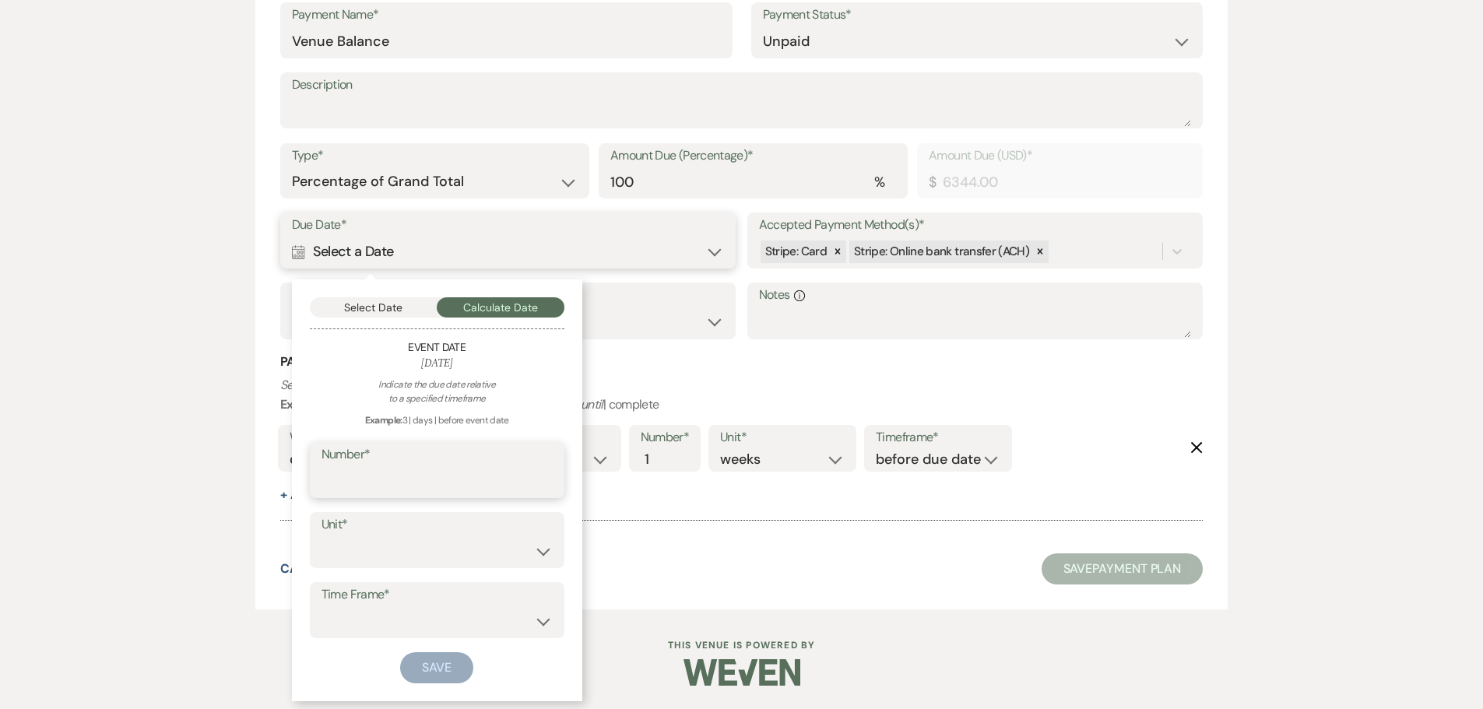
click at [461, 480] on input "Number*" at bounding box center [436, 481] width 231 height 30
type input "30"
click at [444, 562] on select "days weeks months" at bounding box center [436, 551] width 231 height 30
select select "day"
click at [321, 536] on select "days weeks months" at bounding box center [436, 551] width 231 height 30
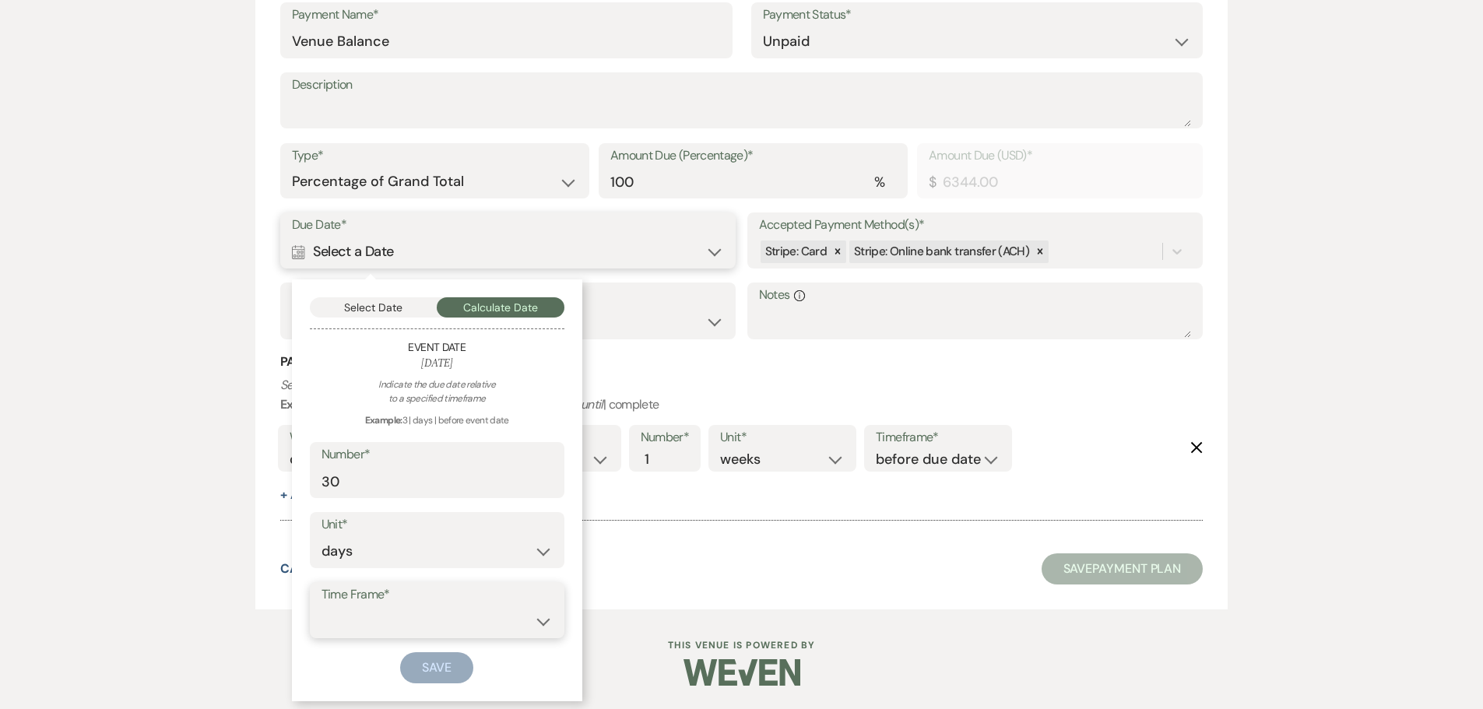
click at [455, 619] on select "before event date after event date after event is booked after [DATE] date" at bounding box center [436, 621] width 231 height 30
select select "beforeEventDate"
click at [321, 606] on select "before event date after event date after event is booked after [DATE] date" at bounding box center [436, 621] width 231 height 30
click at [455, 663] on button "Save" at bounding box center [436, 667] width 73 height 31
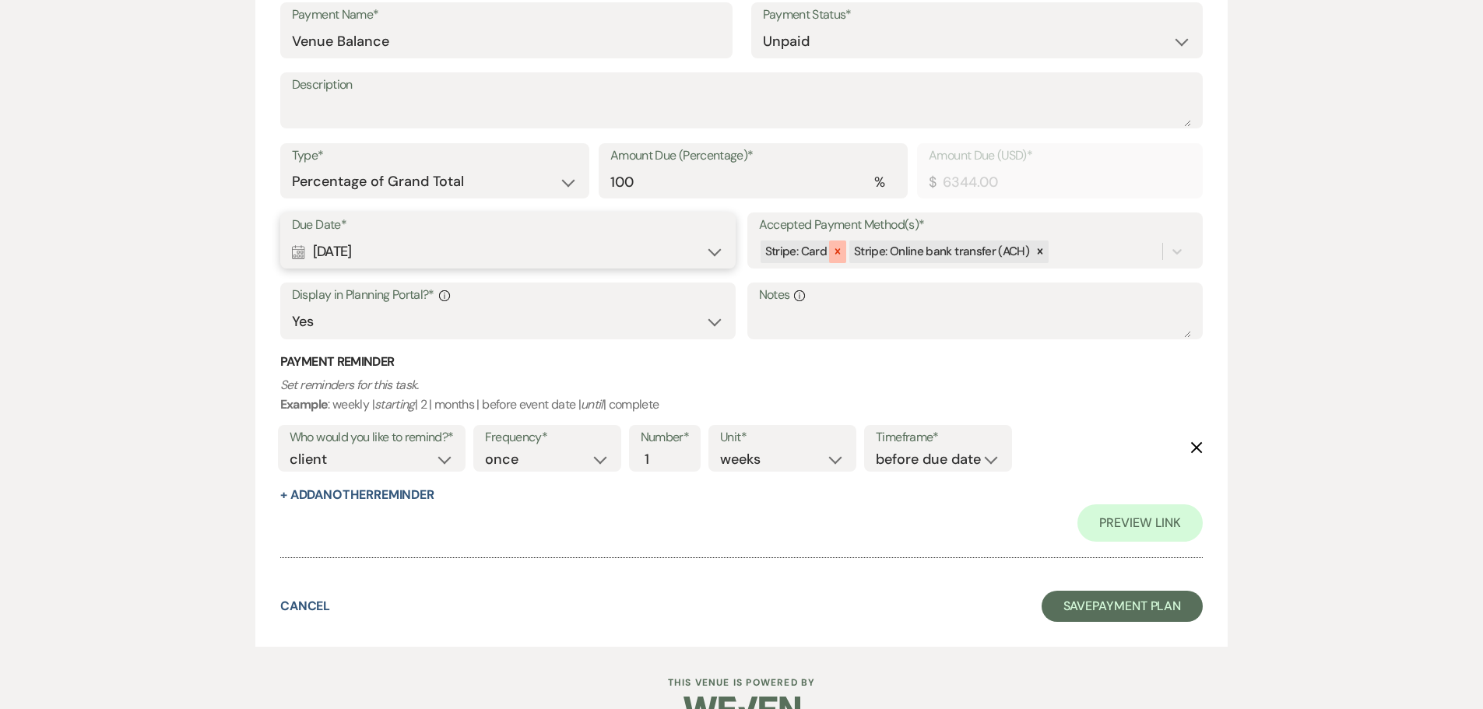
click at [837, 251] on icon at bounding box center [837, 251] width 5 height 5
click at [1123, 614] on button "Save Payment Plan" at bounding box center [1123, 606] width 162 height 31
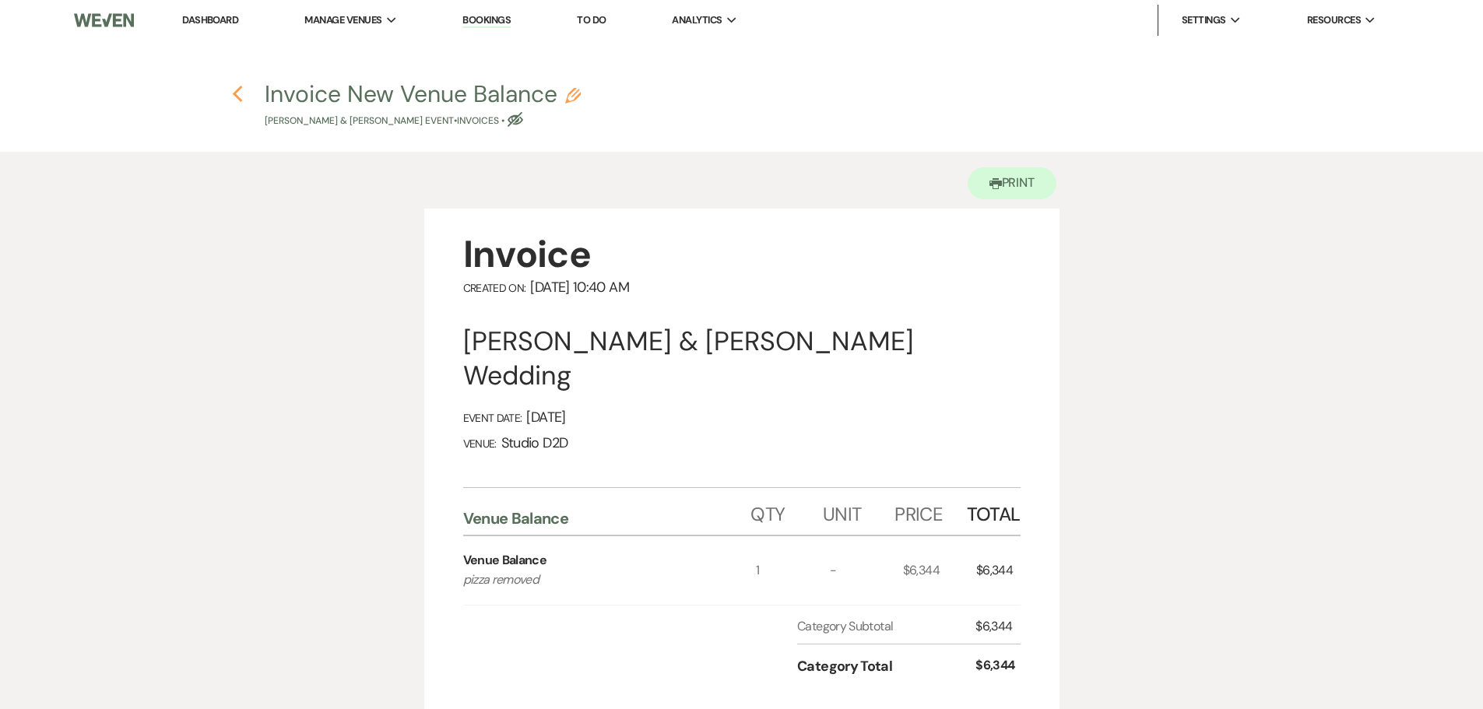
click at [234, 93] on use "button" at bounding box center [238, 94] width 10 height 17
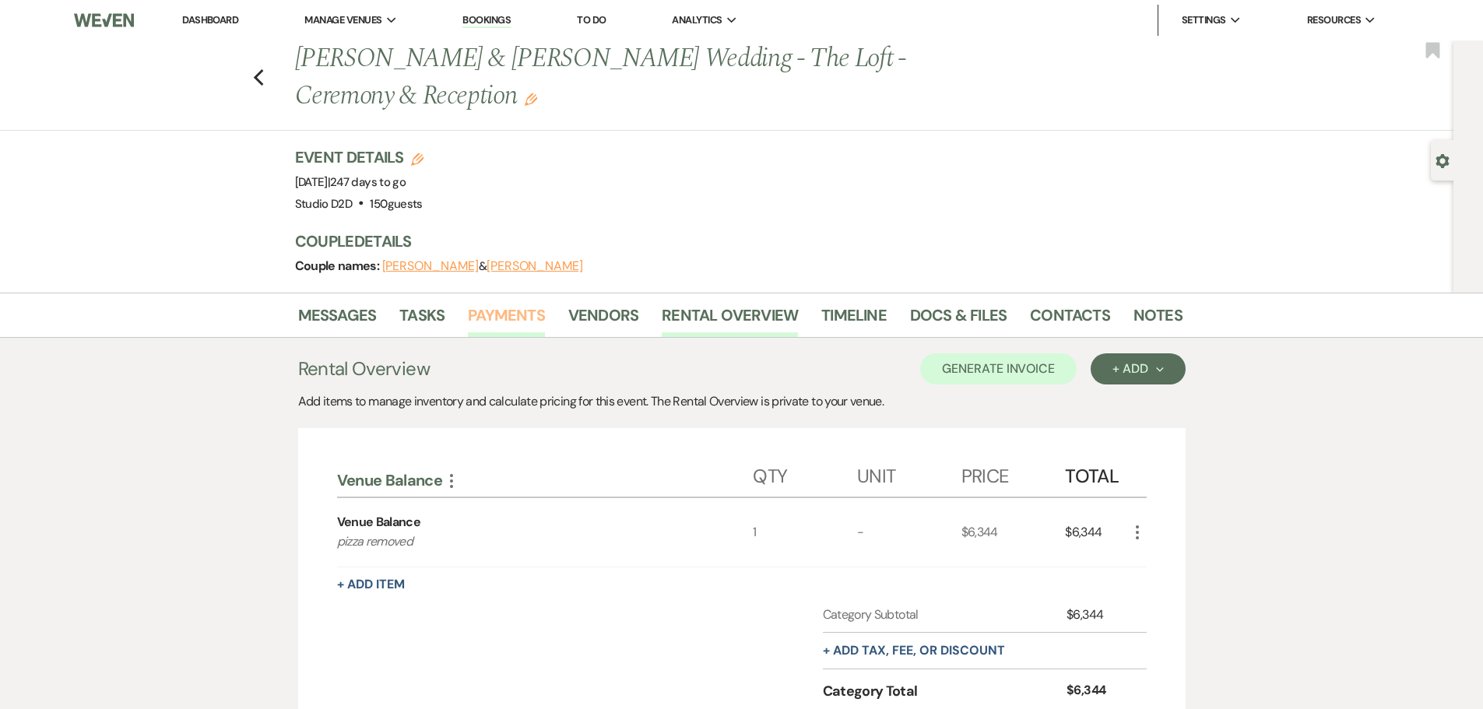
click at [512, 314] on link "Payments" at bounding box center [506, 320] width 77 height 34
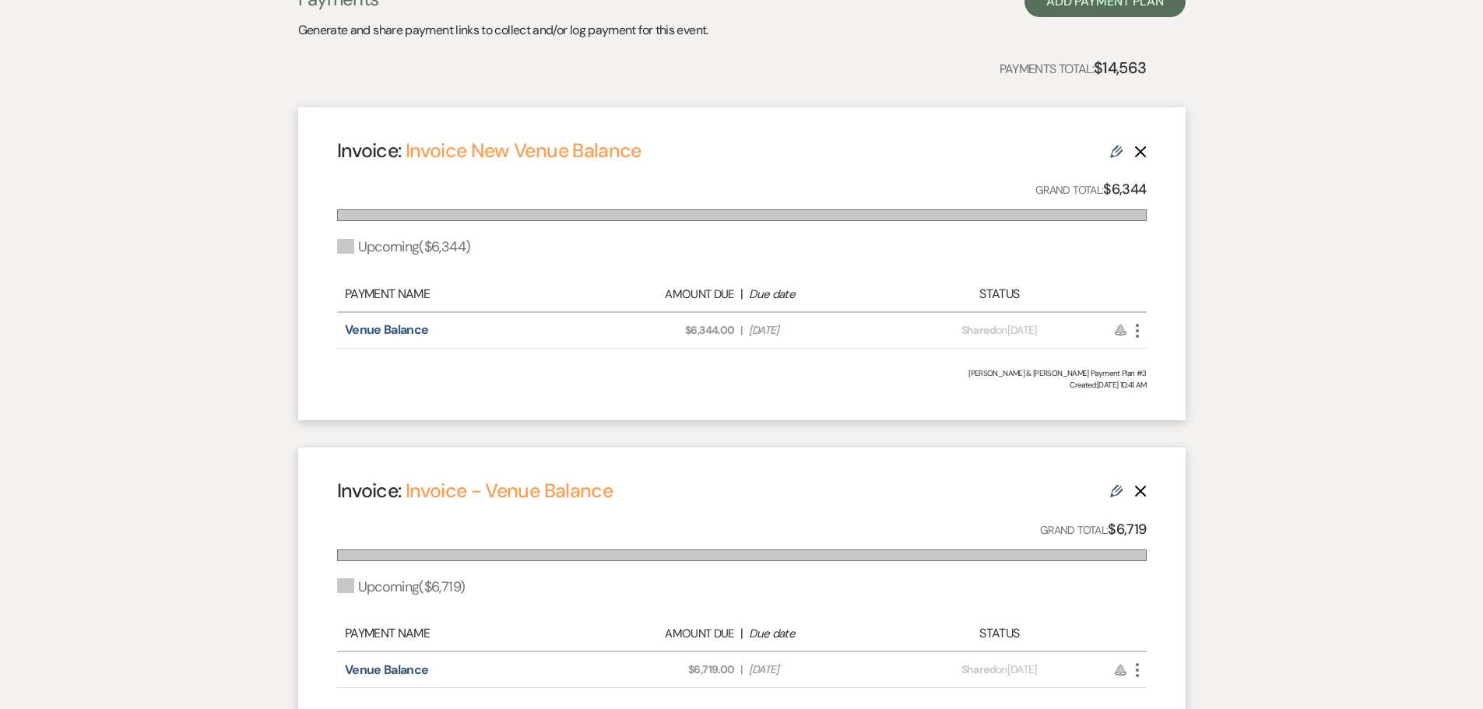
scroll to position [467, 0]
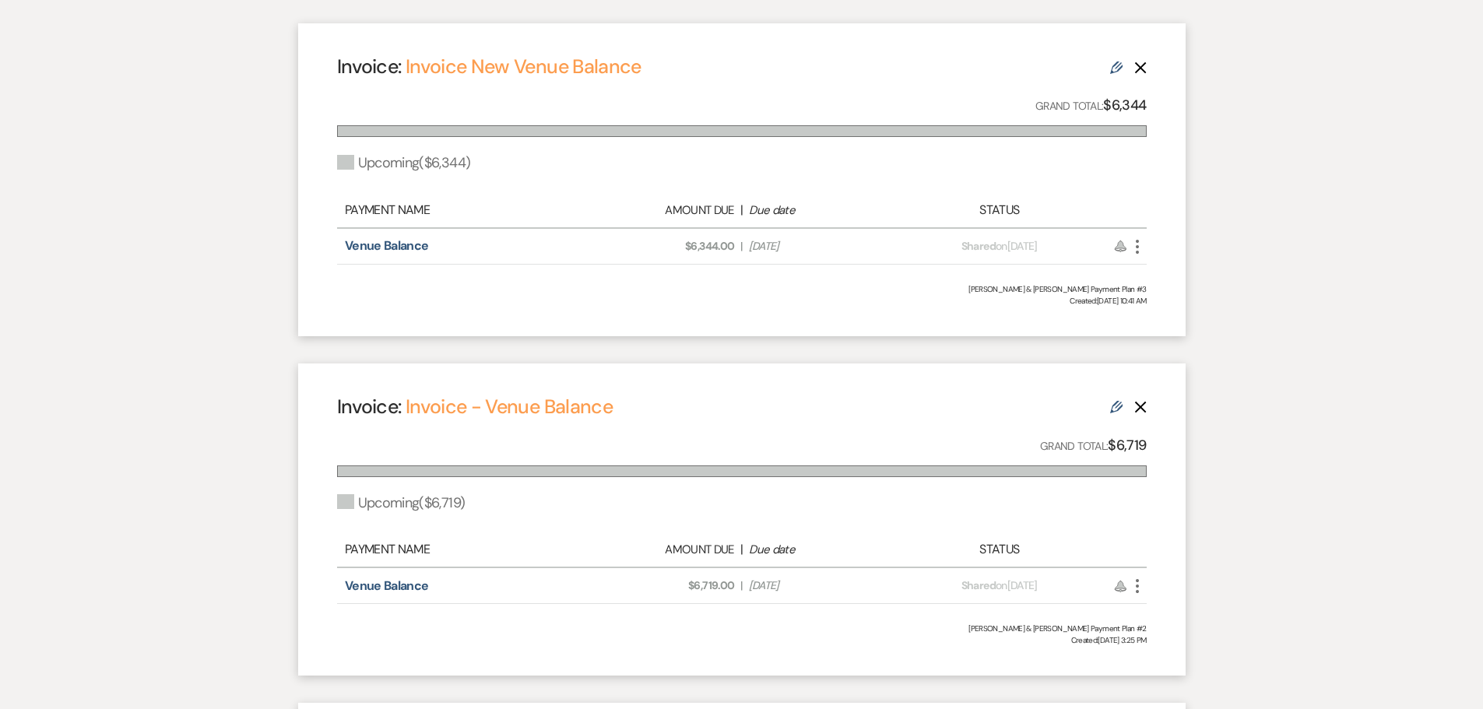
click at [1140, 412] on icon "Delete" at bounding box center [1140, 407] width 12 height 12
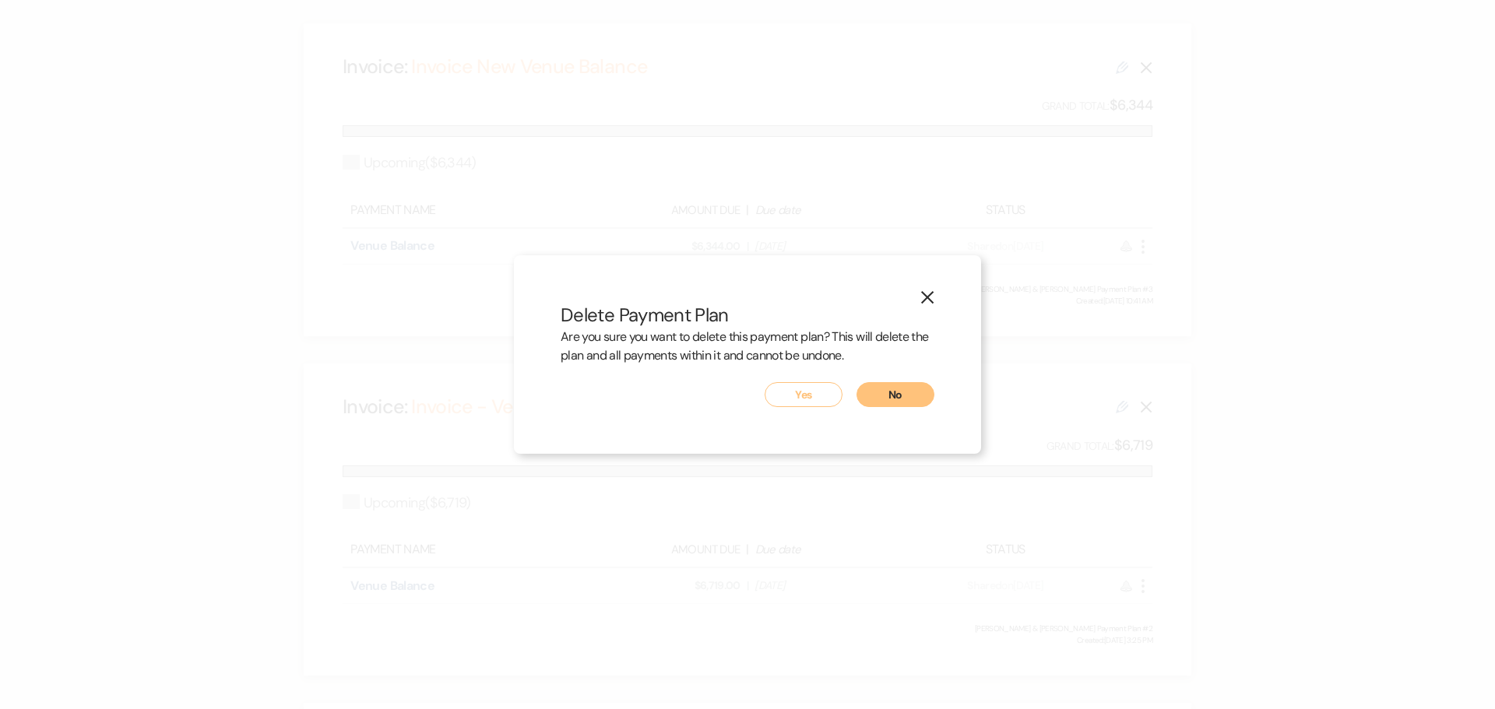
click at [827, 389] on button "Yes" at bounding box center [803, 394] width 78 height 25
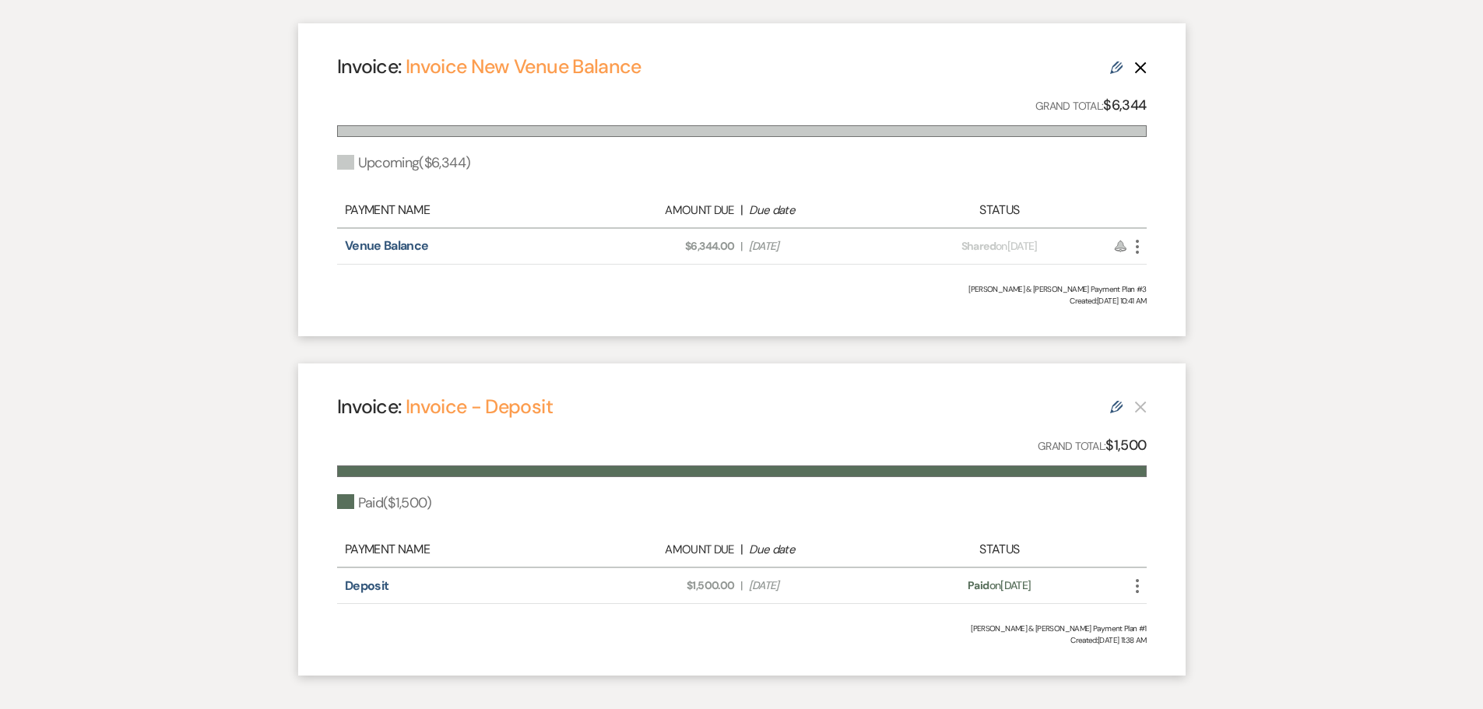
click at [1303, 399] on div "Messages Tasks Payments Vendors Rental Overview Timeline Docs & Files Contacts …" at bounding box center [741, 259] width 1483 height 866
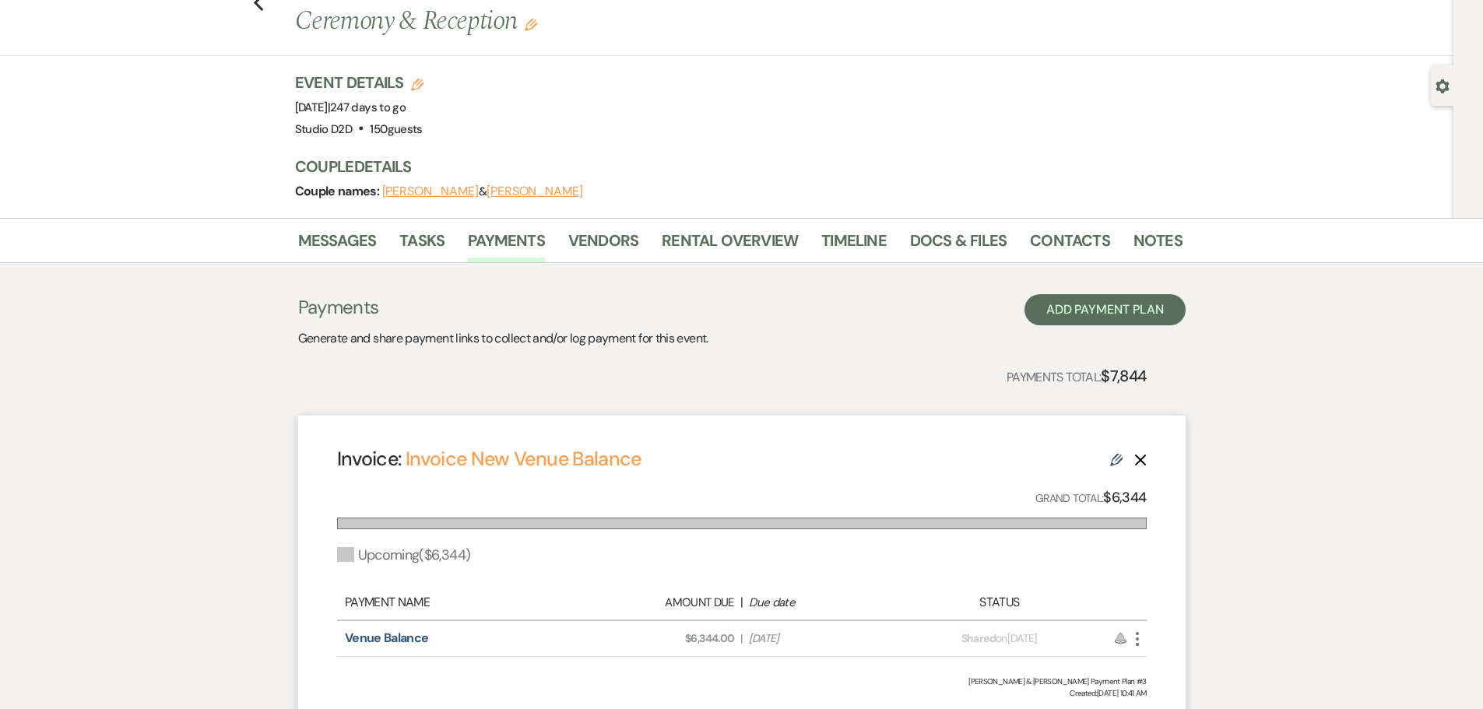
scroll to position [0, 0]
